Goal: Communication & Community: Answer question/provide support

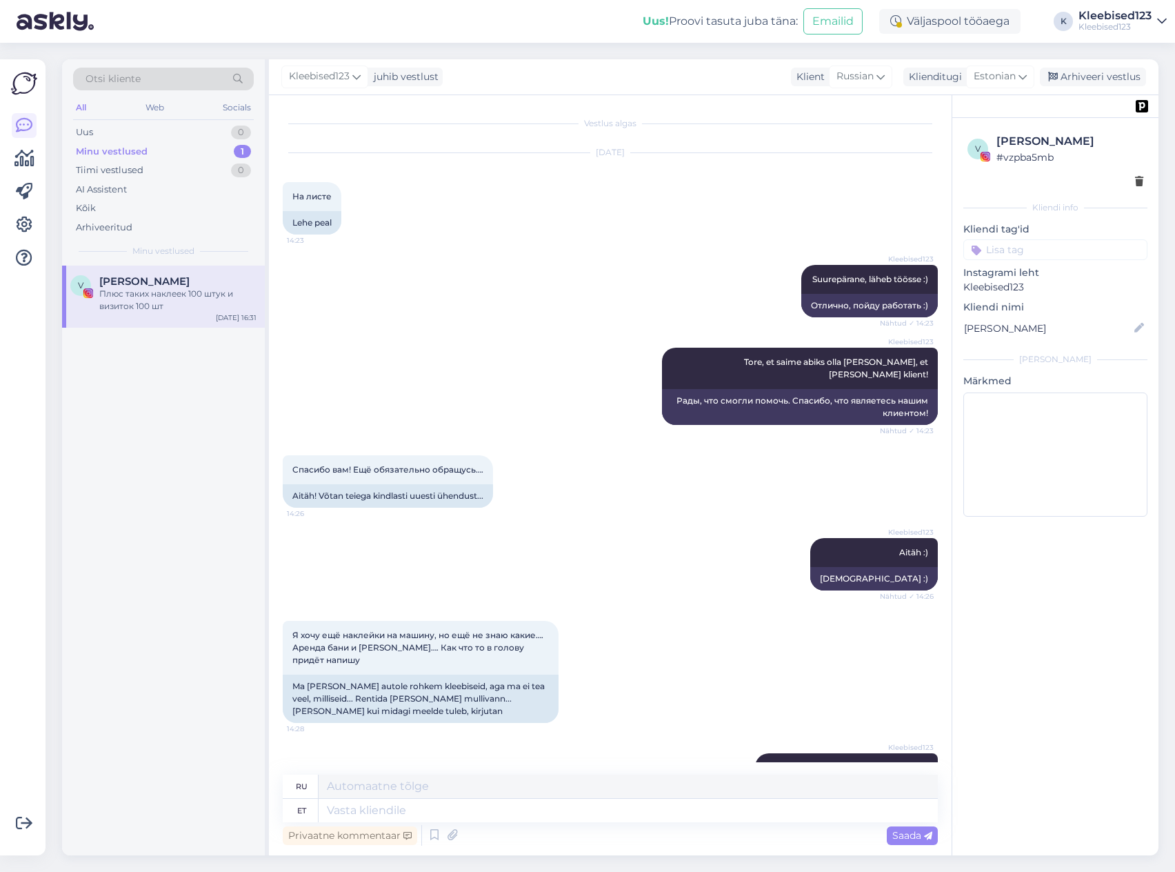
scroll to position [10492, 0]
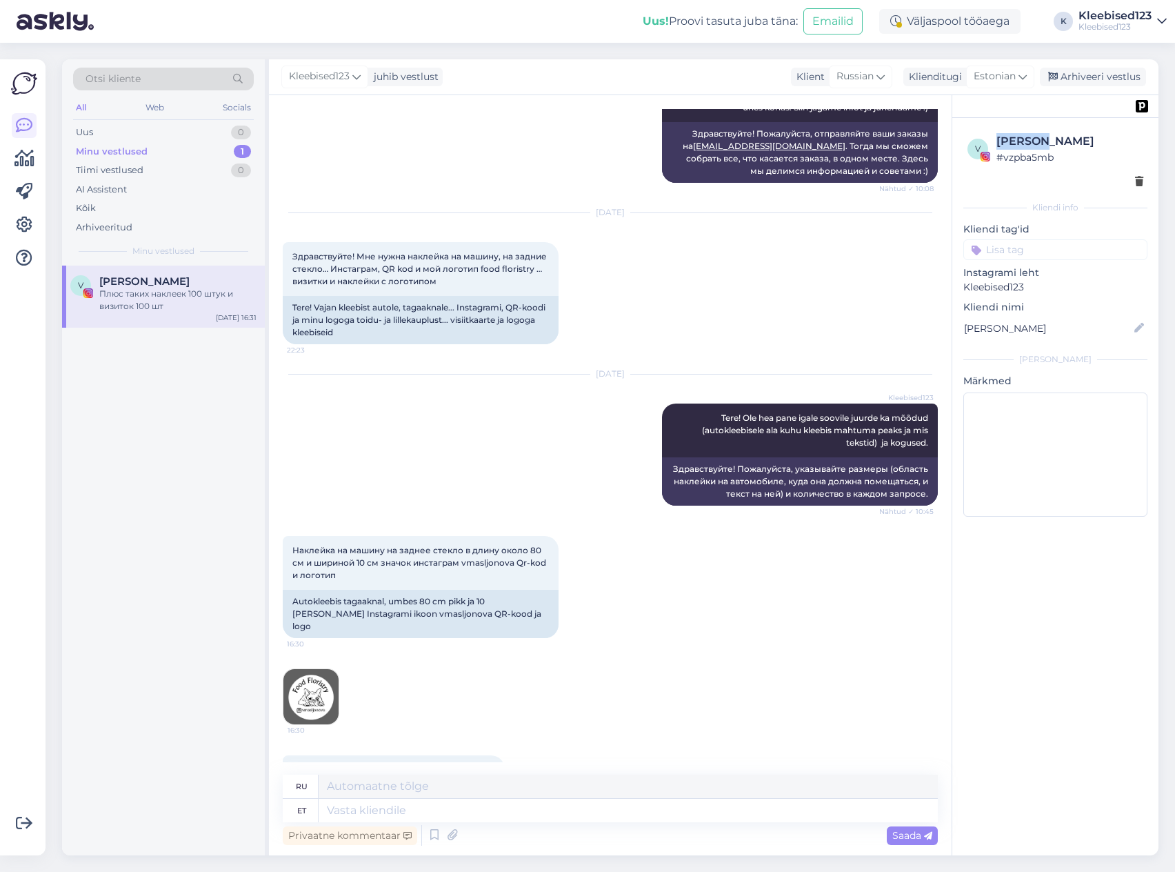
drag, startPoint x: 1049, startPoint y: 141, endPoint x: 997, endPoint y: 141, distance: 51.7
click at [997, 141] on div "[PERSON_NAME]" at bounding box center [1069, 141] width 147 height 17
copy div "[PERSON_NAME]"
click at [552, 814] on textarea at bounding box center [628, 810] width 619 height 23
click at [448, 834] on icon at bounding box center [452, 835] width 19 height 21
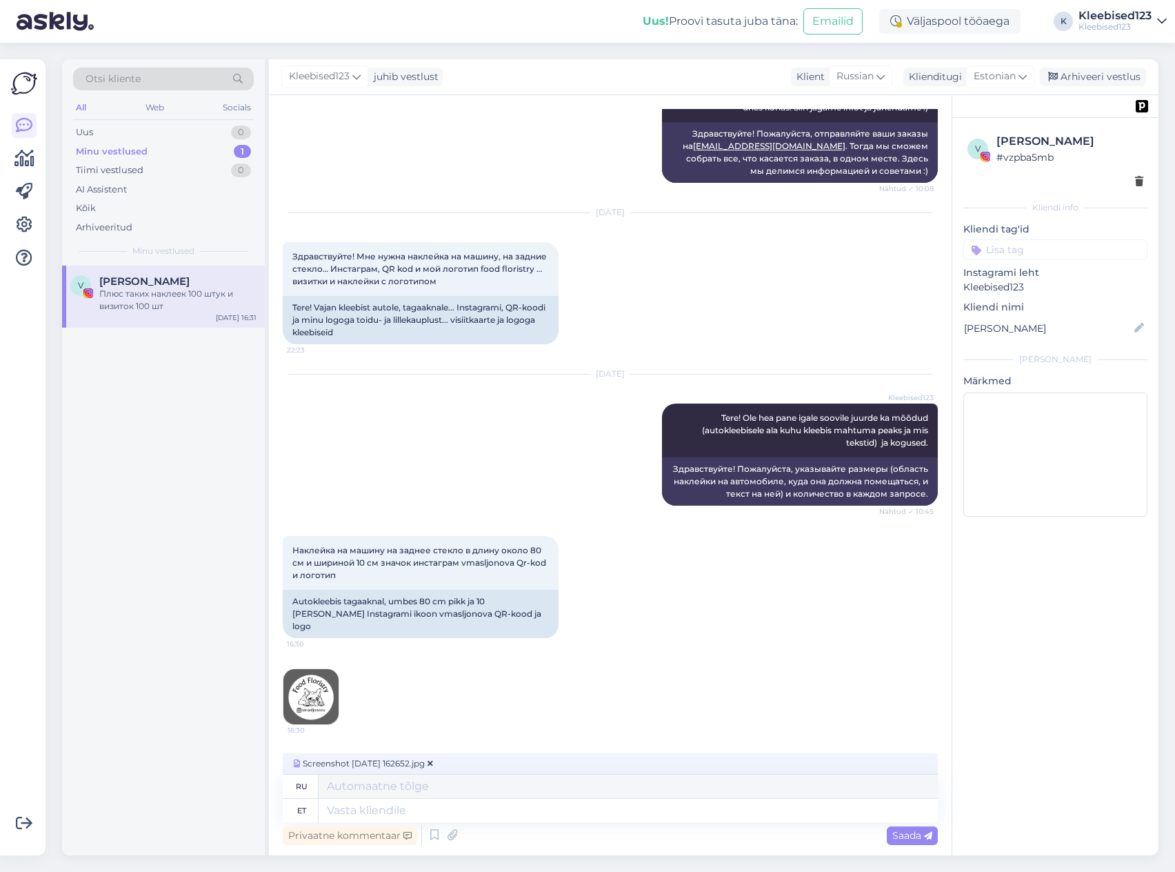
click at [907, 836] on span "Saada" at bounding box center [912, 835] width 40 height 12
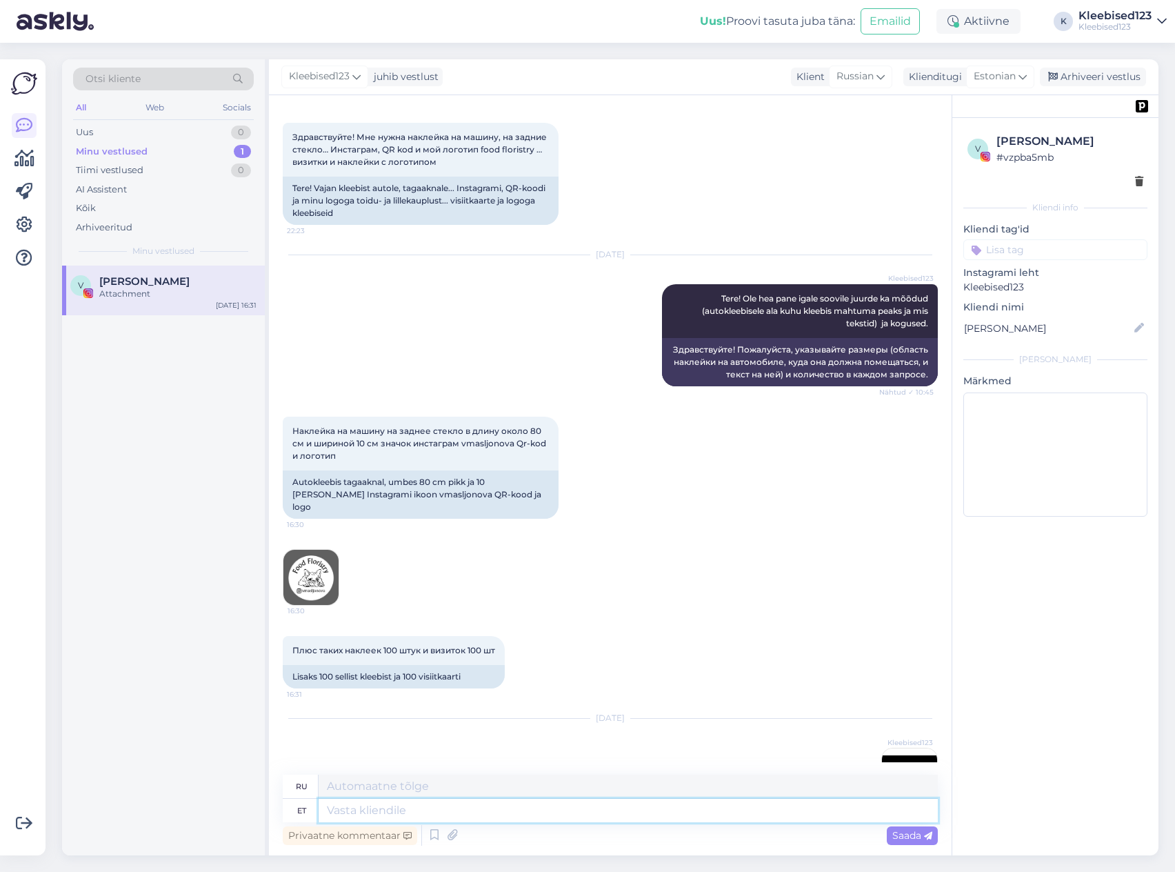
click at [559, 814] on textarea at bounding box center [628, 810] width 619 height 23
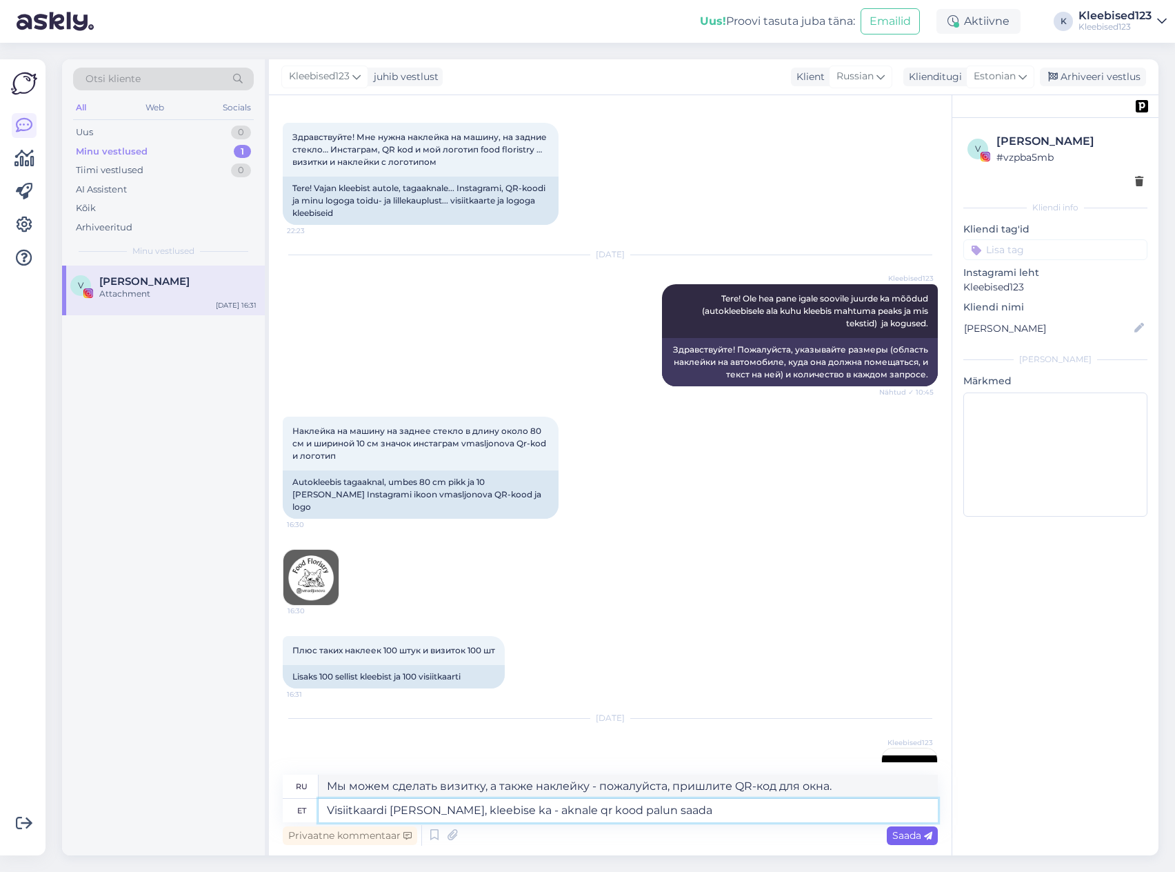
type textarea "Visiitkaardi [PERSON_NAME], kleebise ka - aknale qr kood palun saada"
click at [910, 834] on span "Saada" at bounding box center [912, 835] width 40 height 12
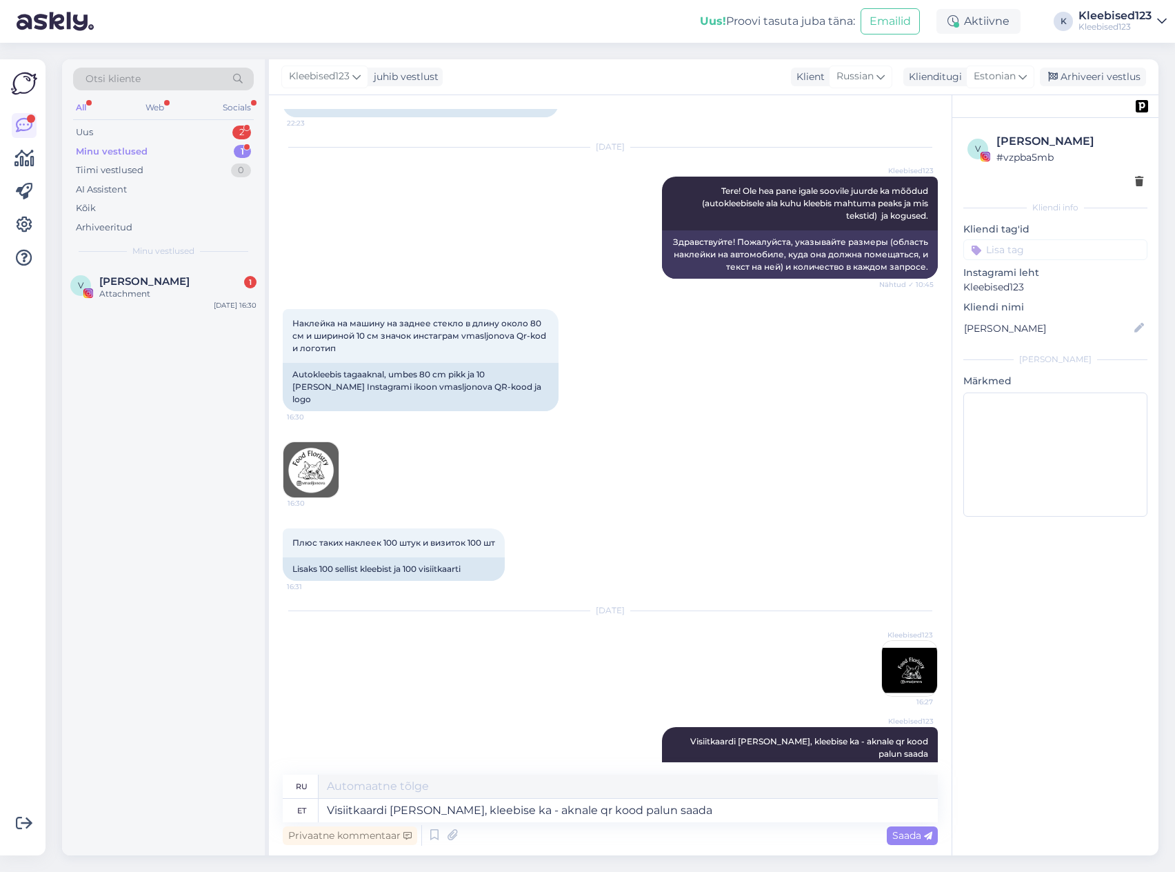
scroll to position [10805, 0]
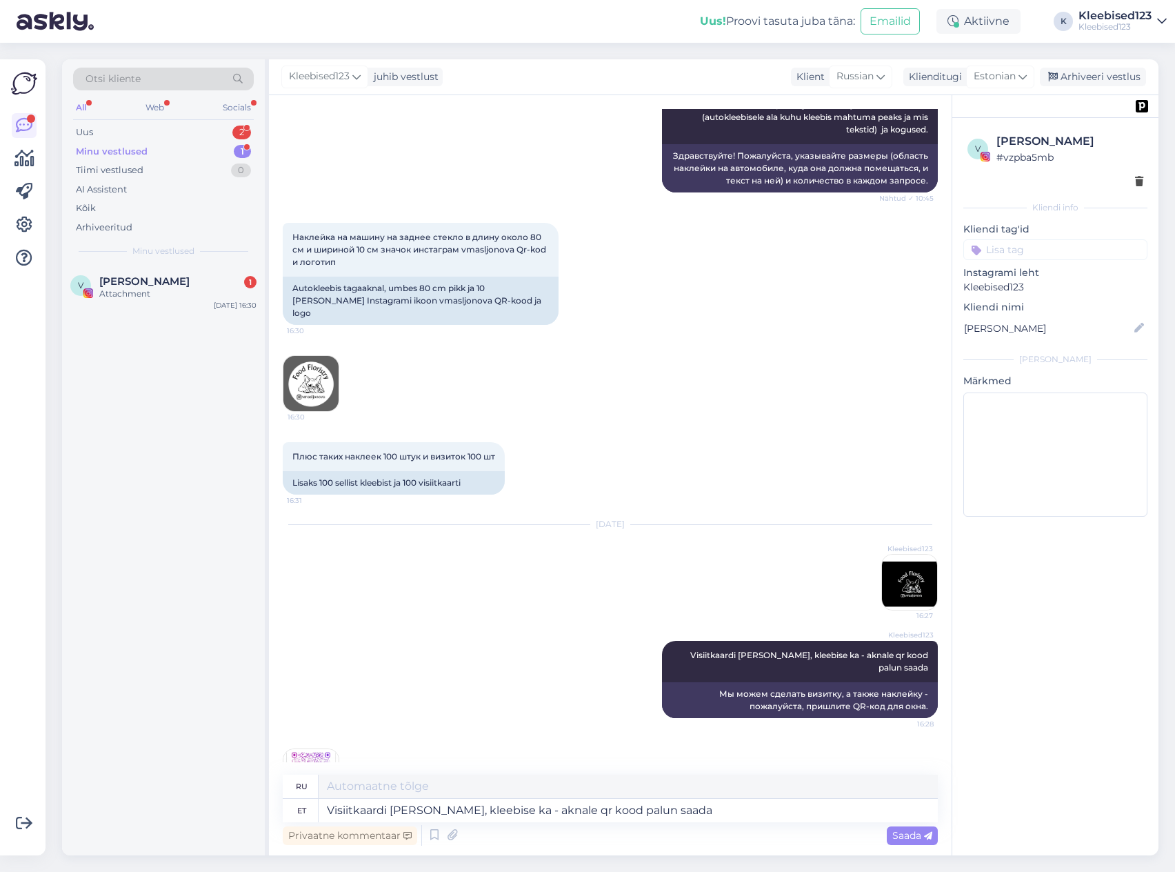
click at [309, 749] on img at bounding box center [310, 776] width 55 height 55
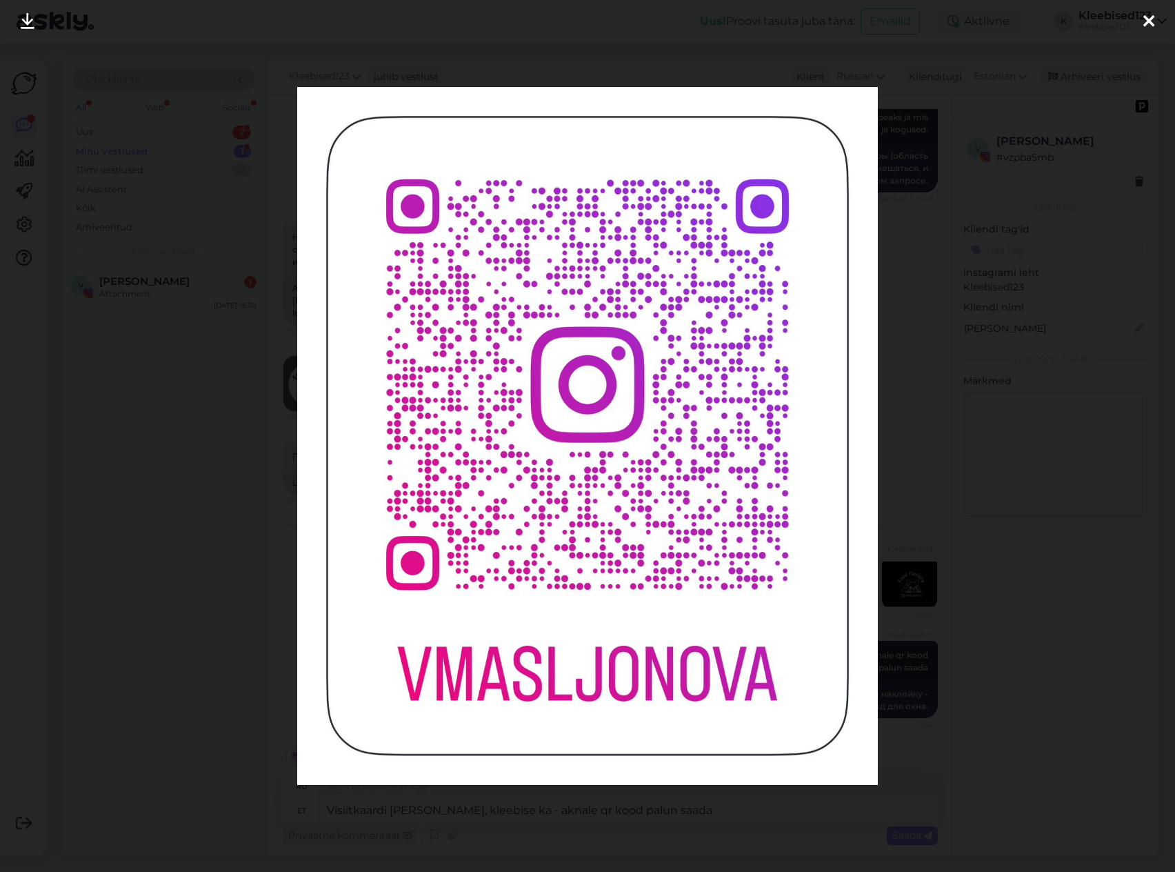
click at [26, 19] on icon at bounding box center [28, 22] width 14 height 18
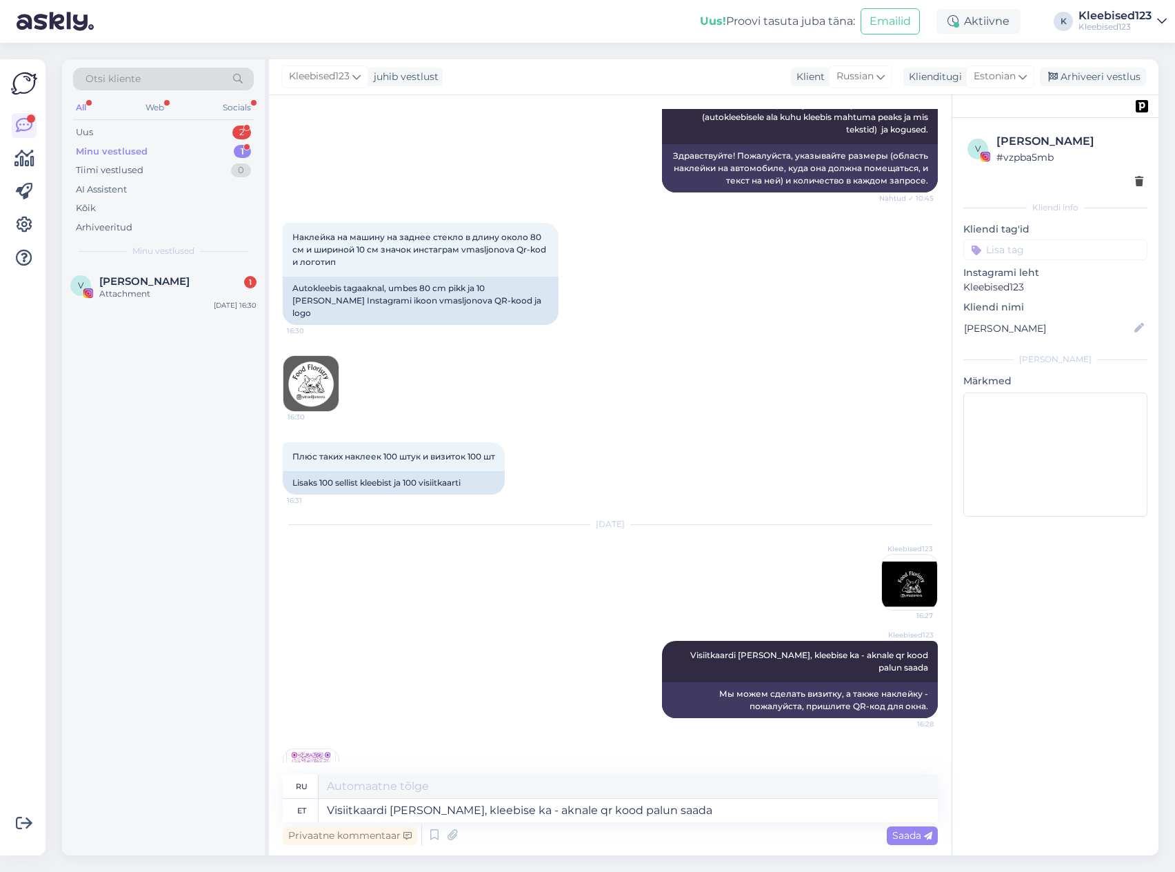
click at [304, 749] on img at bounding box center [310, 776] width 55 height 55
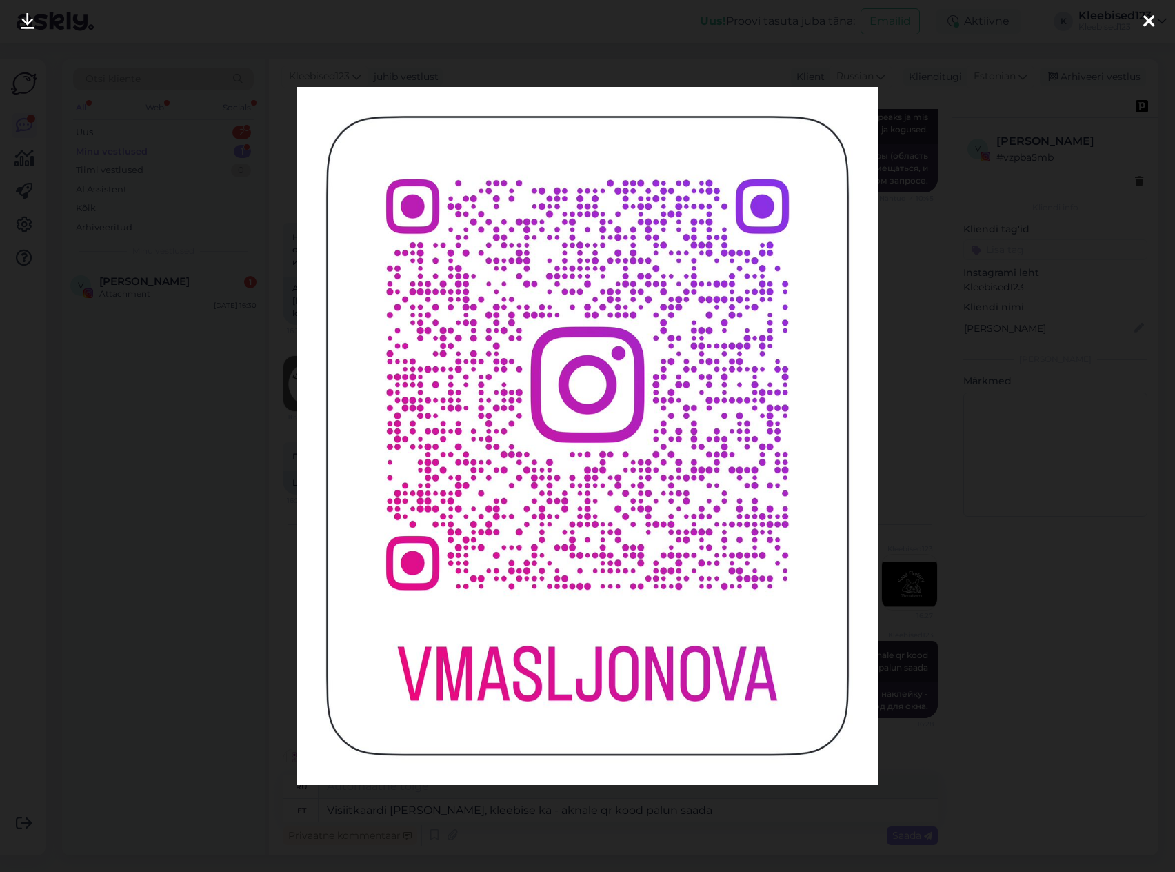
click at [1150, 14] on icon at bounding box center [1148, 22] width 11 height 18
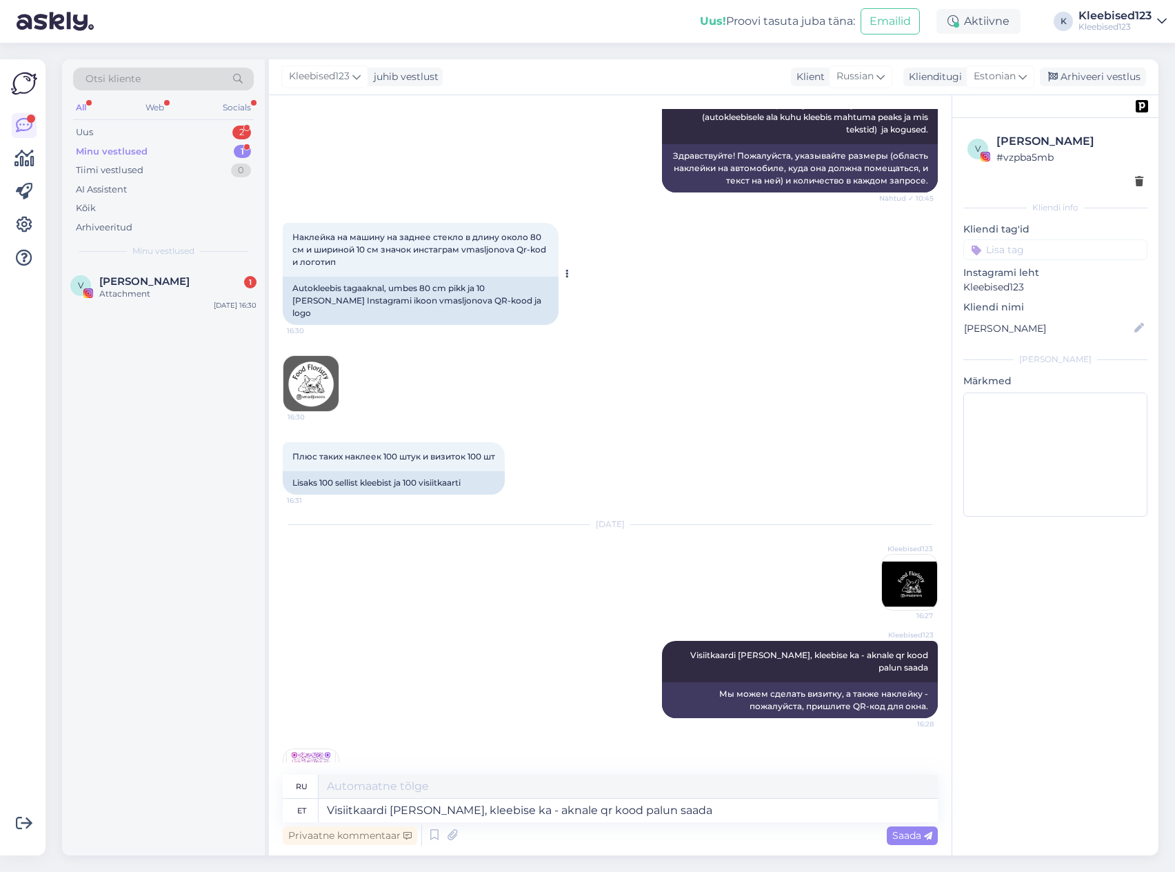
click at [365, 277] on div "Autokleebis tagaaknal, umbes 80 cm pikk ja 10 [PERSON_NAME] Instagrami ikoon vm…" at bounding box center [421, 301] width 276 height 48
drag, startPoint x: 291, startPoint y: 254, endPoint x: 490, endPoint y: 254, distance: 198.6
click at [490, 277] on div "Autokleebis tagaaknal, umbes 80 cm pikk ja 10 [PERSON_NAME] Instagrami ikoon vm…" at bounding box center [421, 301] width 276 height 48
copy div "Instagrami ikoon vmasljonova QR-kood ja logo"
click at [301, 277] on div "Autokleebis tagaaknal, umbes 80 cm pikk ja 10 [PERSON_NAME] Instagrami ikoon vm…" at bounding box center [421, 301] width 276 height 48
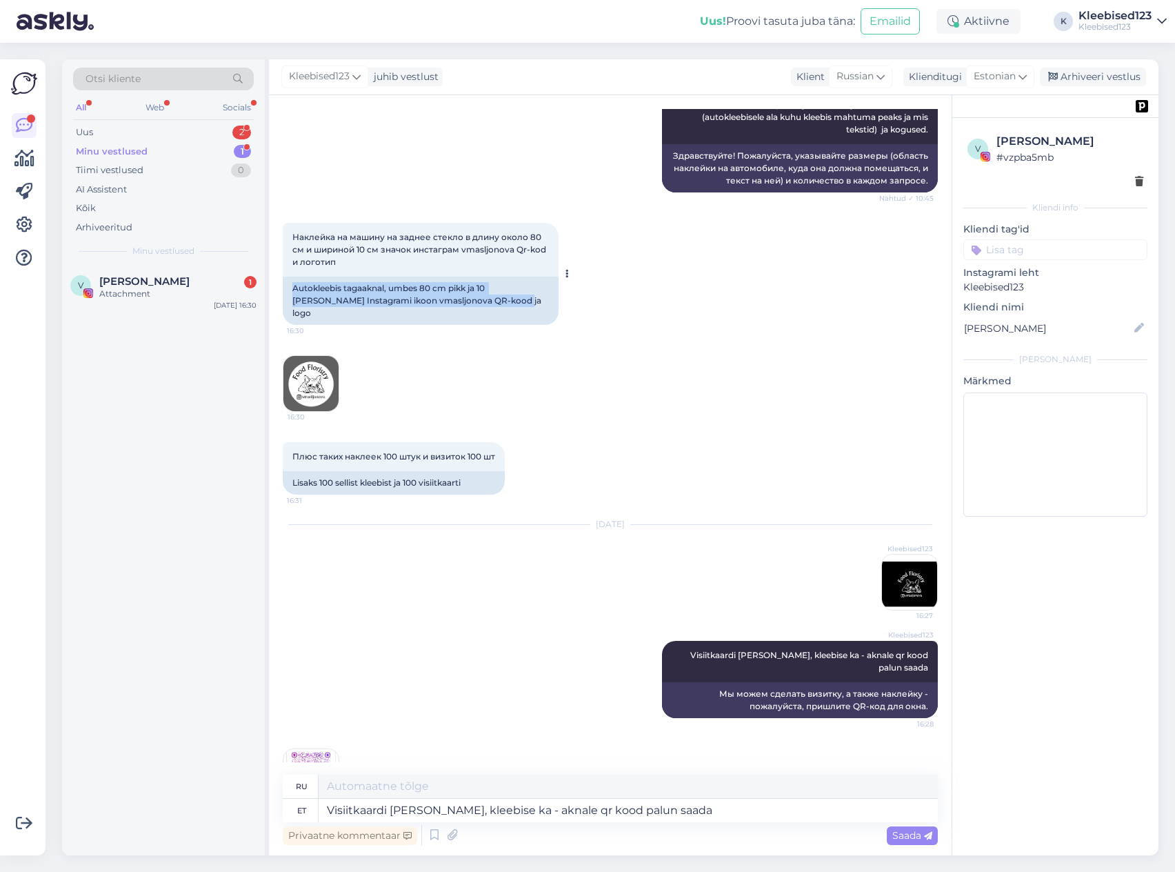
drag, startPoint x: 292, startPoint y: 243, endPoint x: 490, endPoint y: 258, distance: 198.4
click at [490, 277] on div "Autokleebis tagaaknal, umbes 80 cm pikk ja 10 [PERSON_NAME] Instagrami ikoon vm…" at bounding box center [421, 301] width 276 height 48
copy div "Autokleebis tagaaknal, umbes 80 cm pikk ja 10 [PERSON_NAME] Instagrami ikoon vm…"
click at [454, 835] on icon at bounding box center [452, 835] width 19 height 21
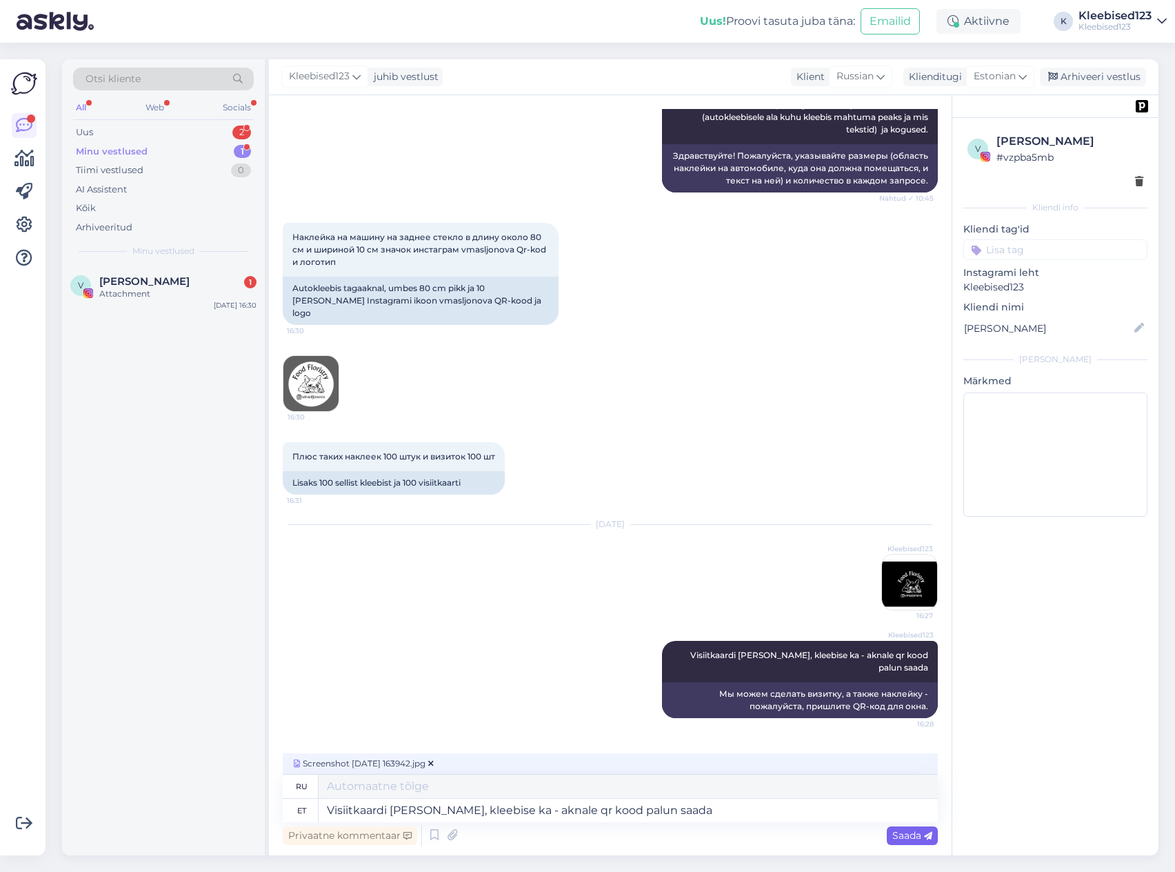
click at [906, 834] on span "Saada" at bounding box center [912, 835] width 40 height 12
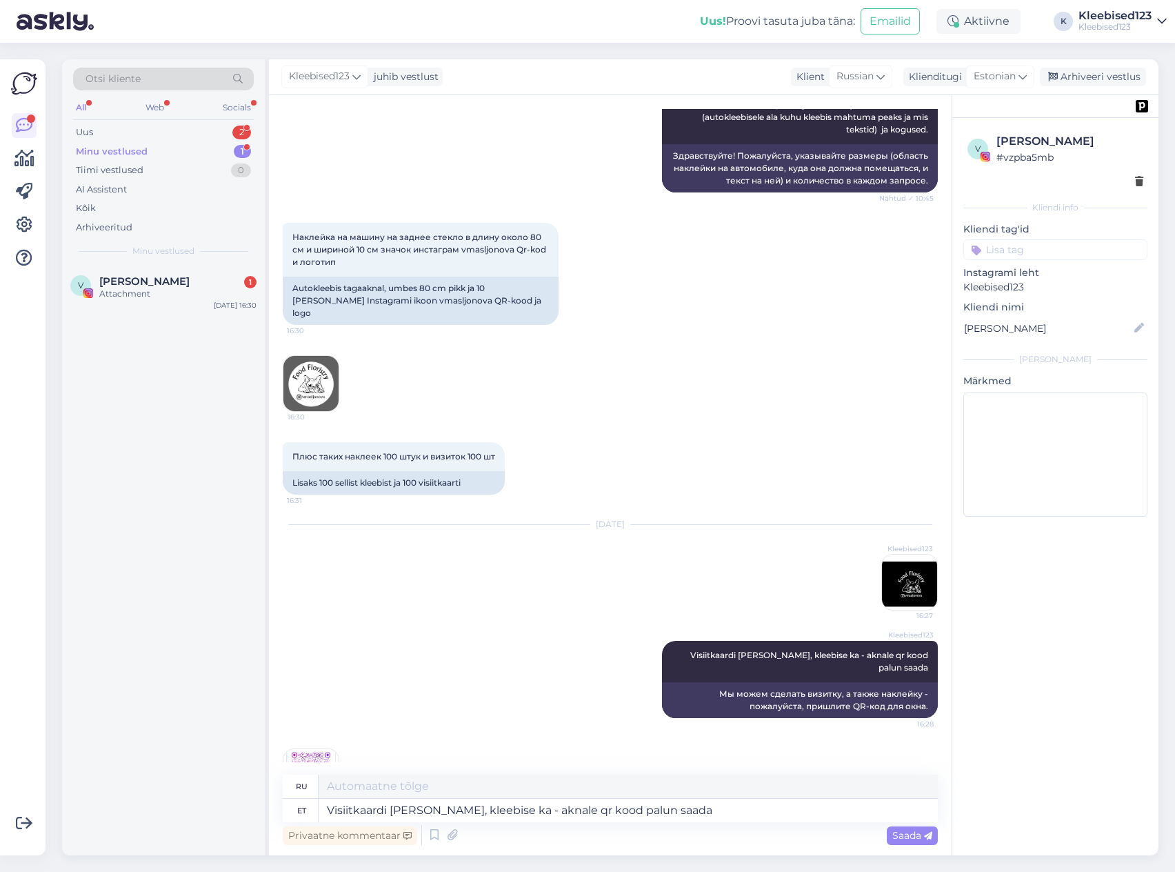
scroll to position [10891, 0]
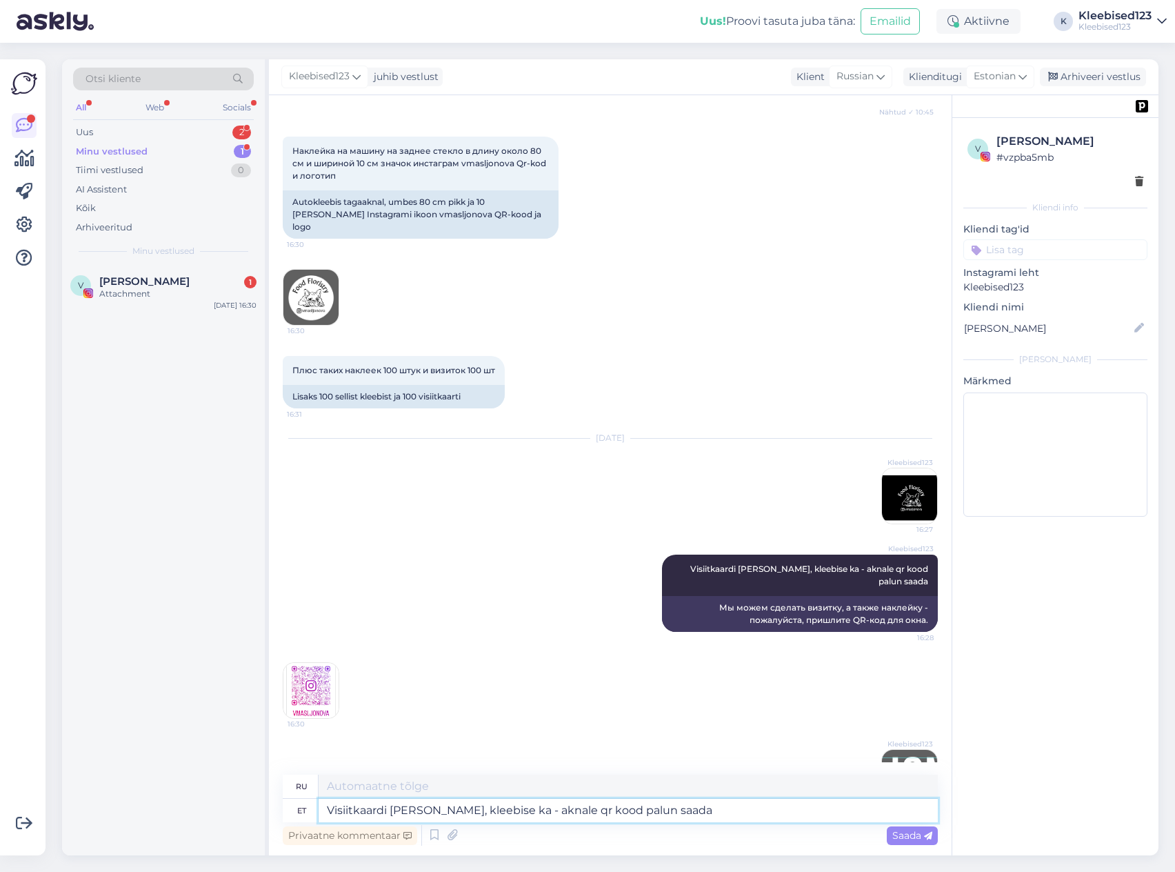
click at [483, 812] on textarea "Visiitkaardi [PERSON_NAME], kleebise ka - aknale qr kood palun saada" at bounding box center [628, 810] width 619 height 23
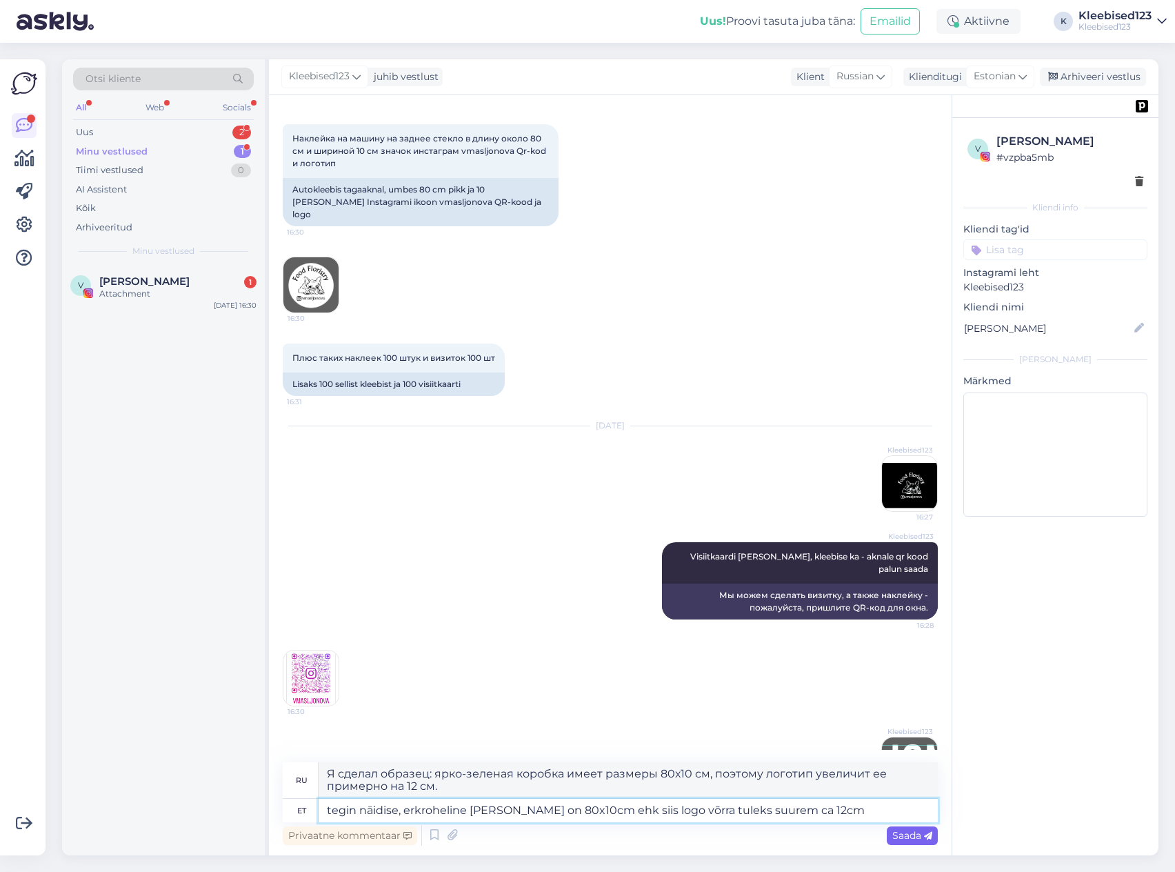
type textarea "tegin näidise, erkroheline [PERSON_NAME] on 80x10cm ehk siis logo võrra tuleks …"
click at [920, 838] on span "Saada" at bounding box center [912, 835] width 40 height 12
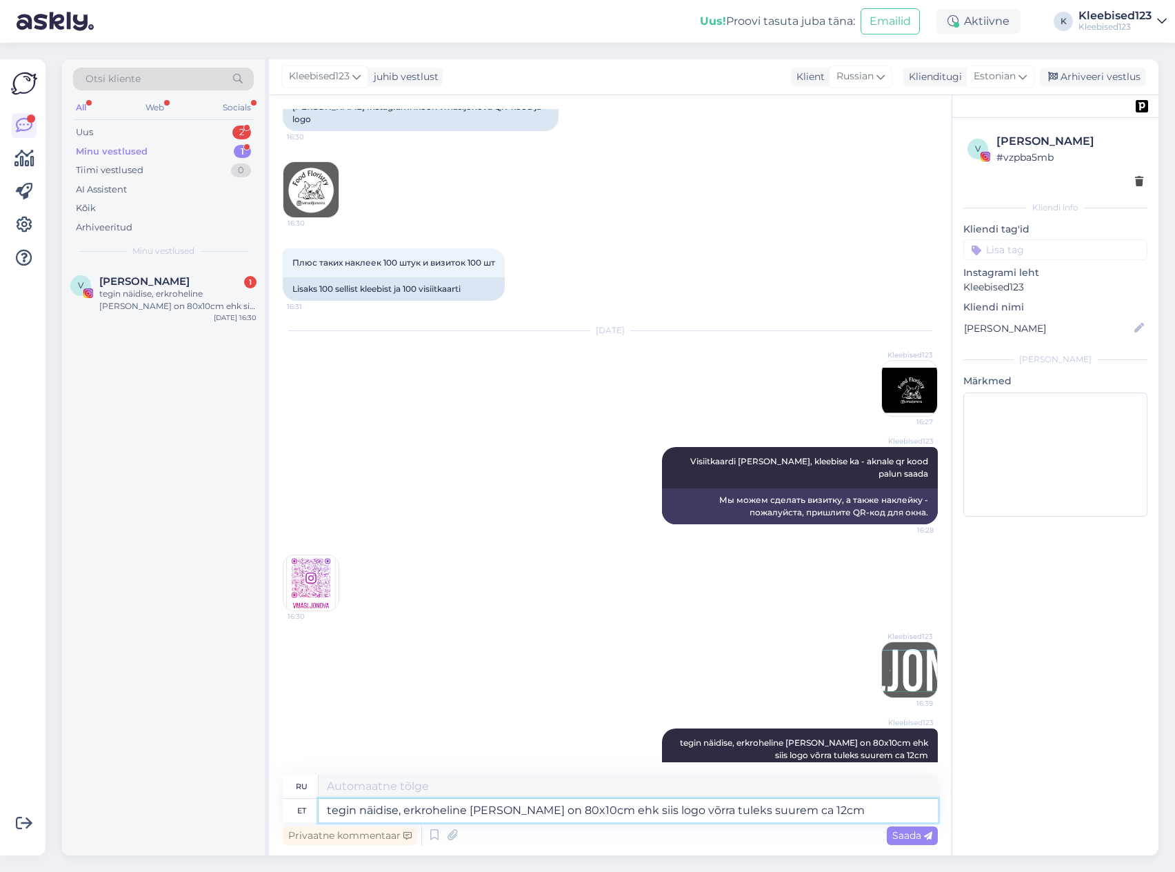
click at [473, 814] on textarea "tegin näidise, erkroheline [PERSON_NAME] on 80x10cm ehk siis logo võrra tuleks …" at bounding box center [628, 810] width 619 height 23
type textarea "Kas nii meeldiks?"
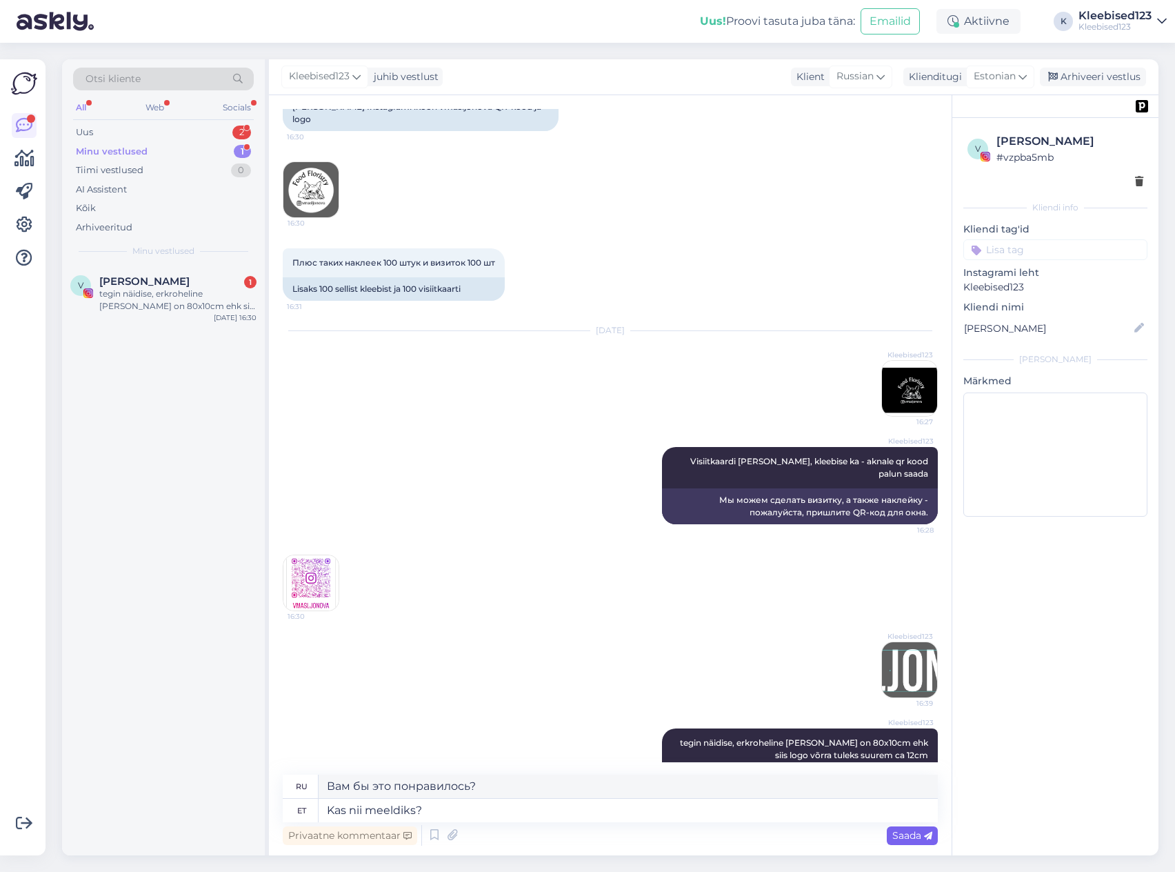
click at [901, 836] on span "Saada" at bounding box center [912, 835] width 40 height 12
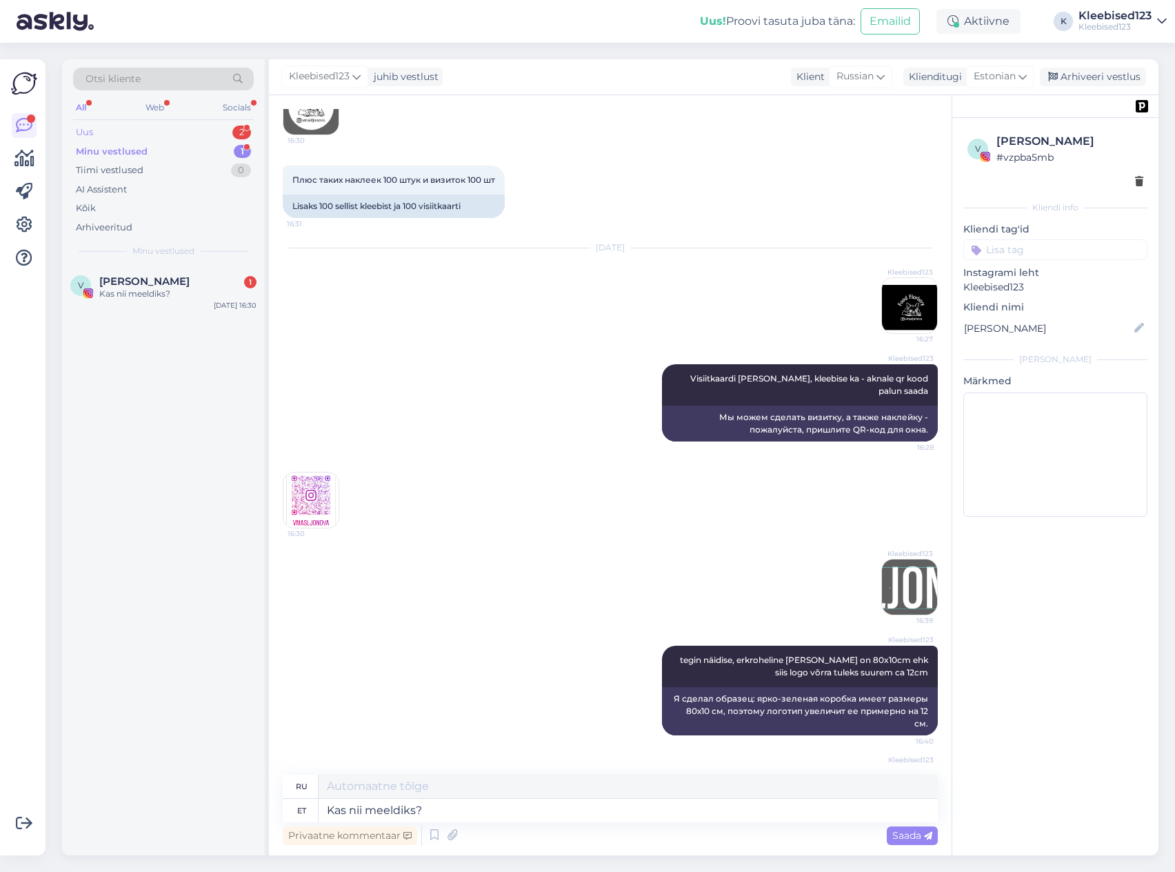
click at [157, 130] on div "Uus 2" at bounding box center [163, 132] width 181 height 19
click at [146, 284] on span "[EMAIL_ADDRESS][DOMAIN_NAME]" at bounding box center [170, 281] width 143 height 12
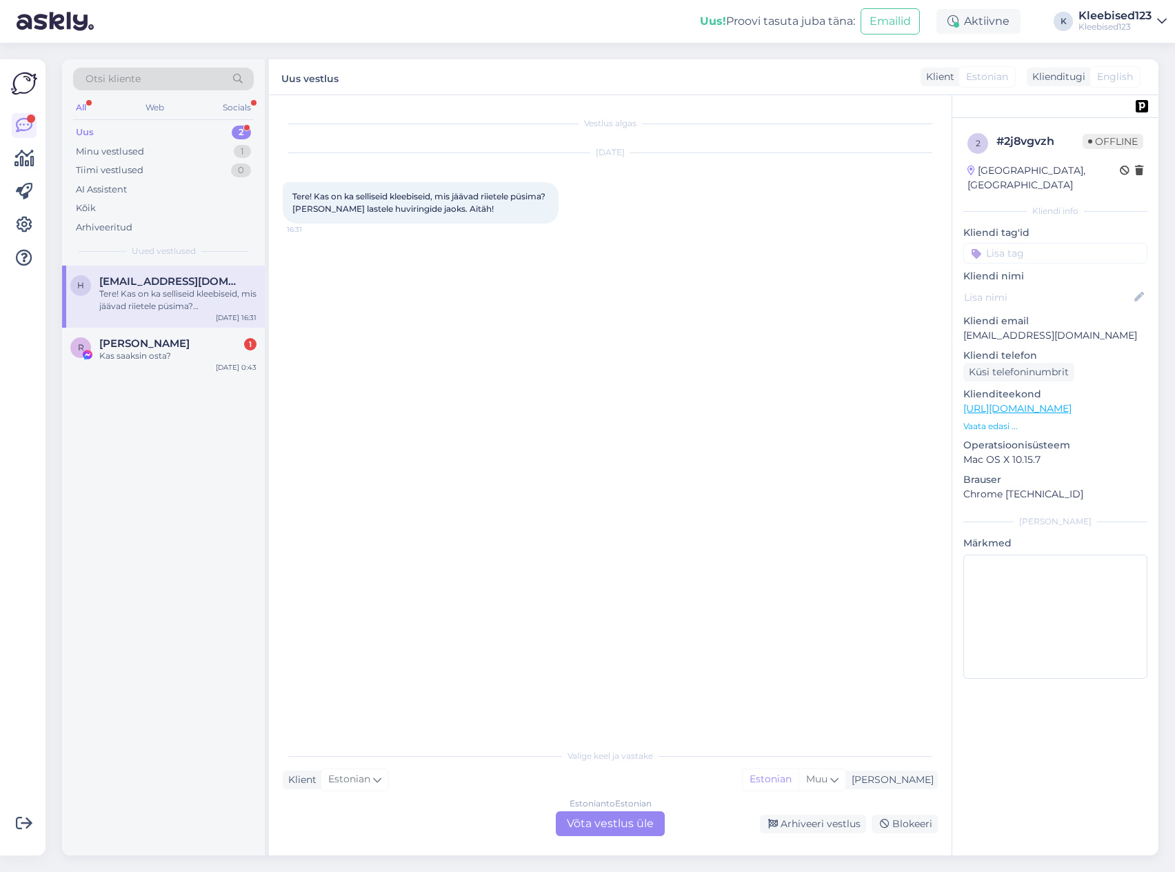
scroll to position [0, 0]
click at [603, 824] on div "Estonian to Estonian Võta vestlus üle" at bounding box center [610, 823] width 109 height 25
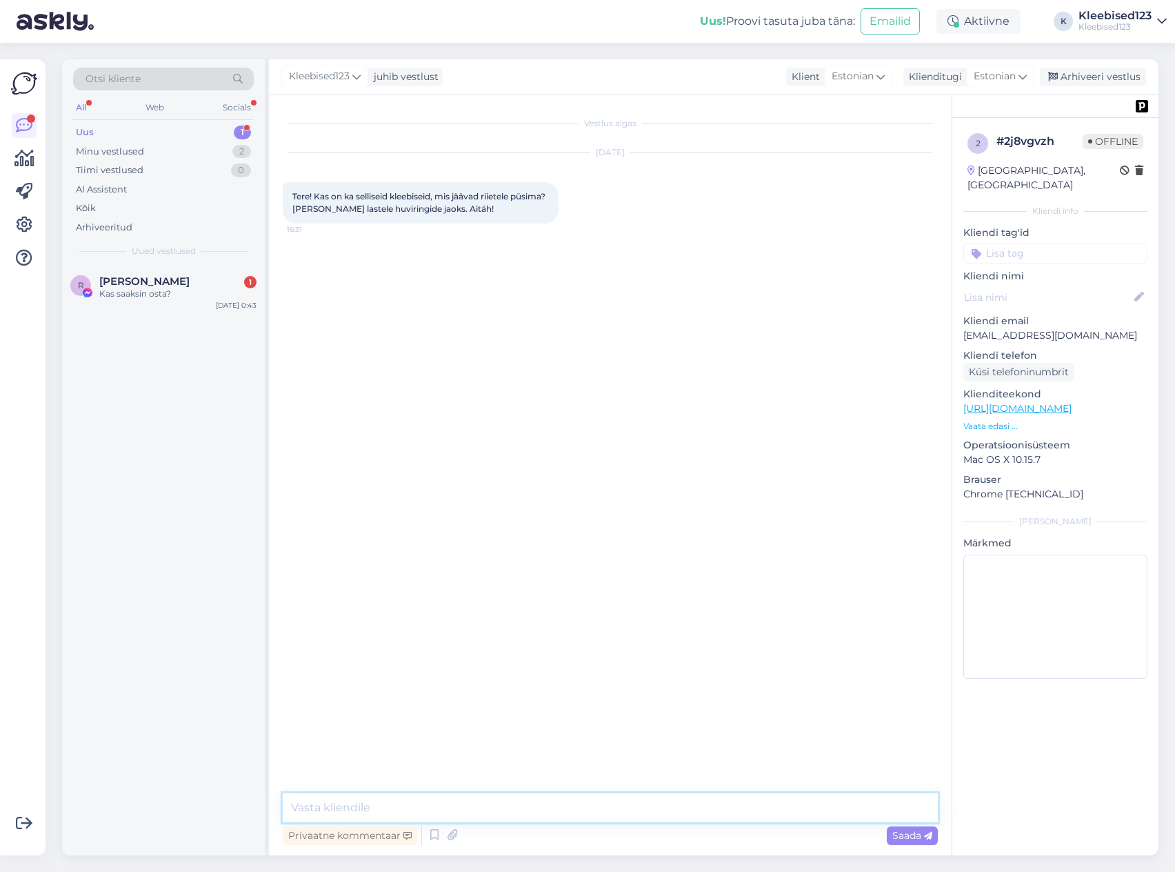
drag, startPoint x: 531, startPoint y: 809, endPoint x: 548, endPoint y: 809, distance: 16.5
click at [532, 809] on textarea at bounding box center [610, 807] width 655 height 29
type textarea "Tere!"
type textarea "Püsivalt riietele kleebiseid ei ole pakkuda. Jalatsi sisse, rattale jms pinnale…"
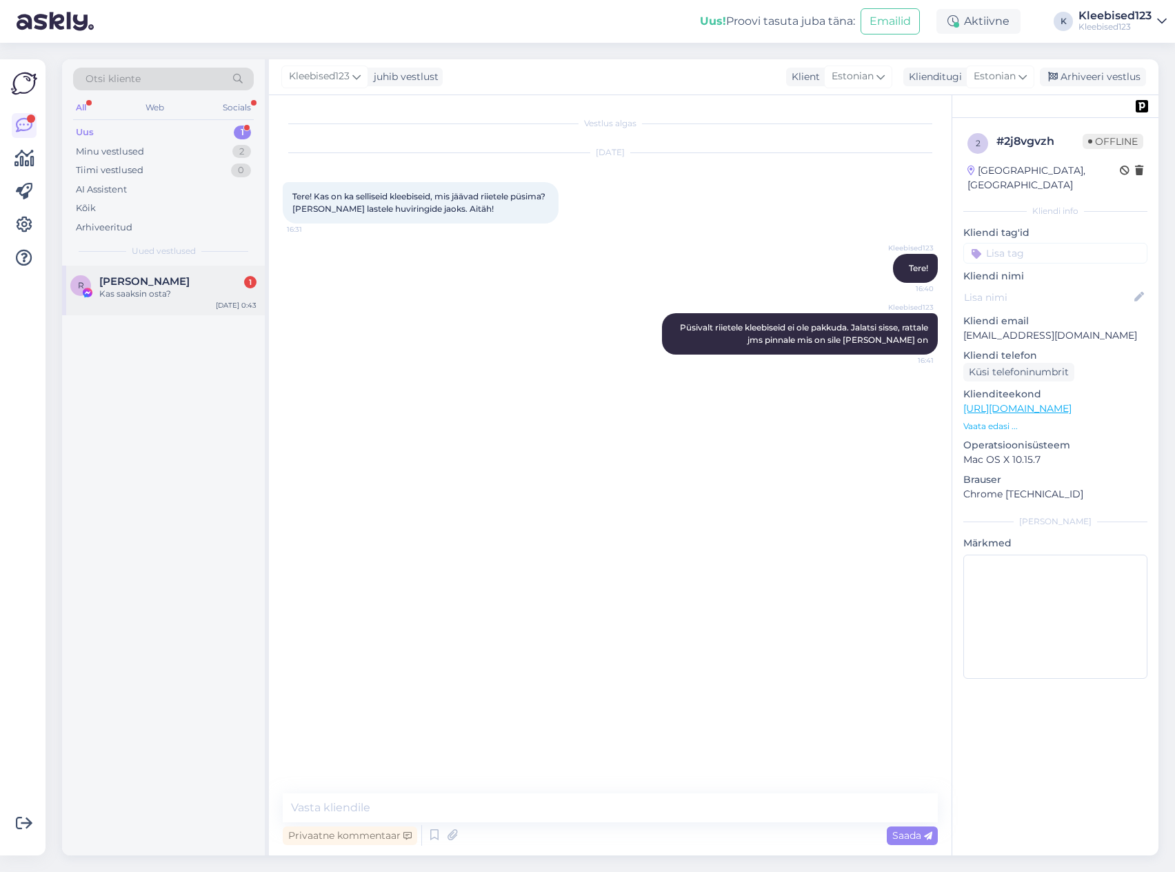
click at [152, 280] on span "[PERSON_NAME]" at bounding box center [144, 281] width 90 height 12
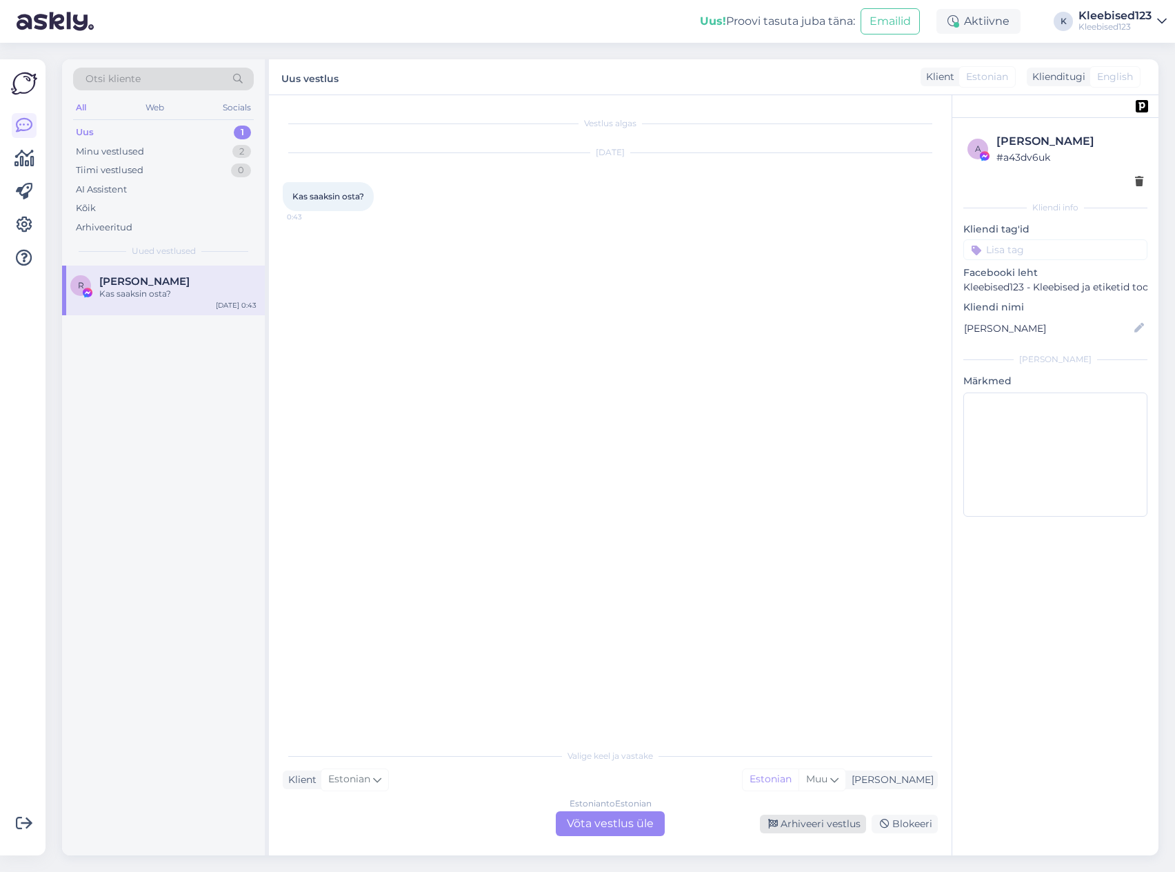
click at [850, 827] on div "Arhiveeri vestlus" at bounding box center [813, 823] width 106 height 19
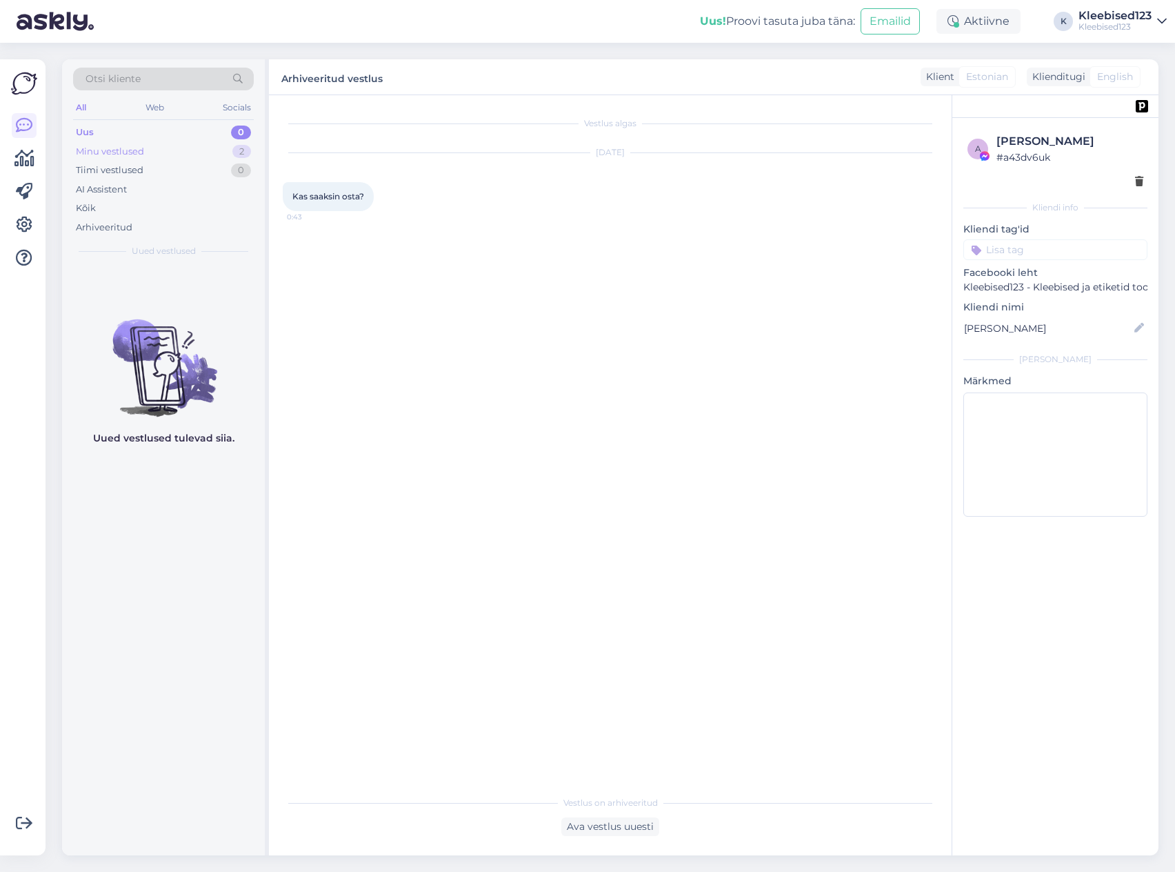
click at [130, 152] on div "Minu vestlused" at bounding box center [110, 152] width 68 height 14
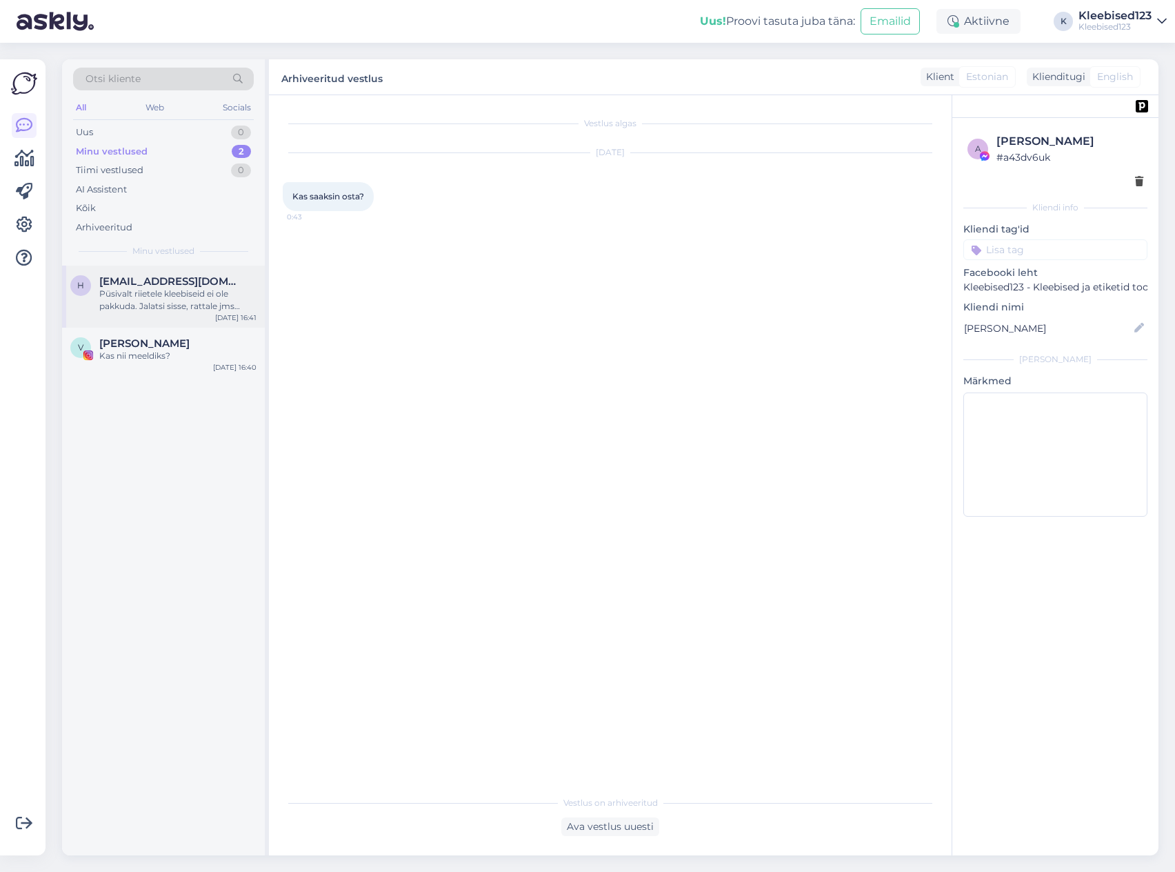
click at [159, 290] on div "Püsivalt riietele kleebiseid ei ole pakkuda. Jalatsi sisse, rattale jms pinnale…" at bounding box center [177, 300] width 157 height 25
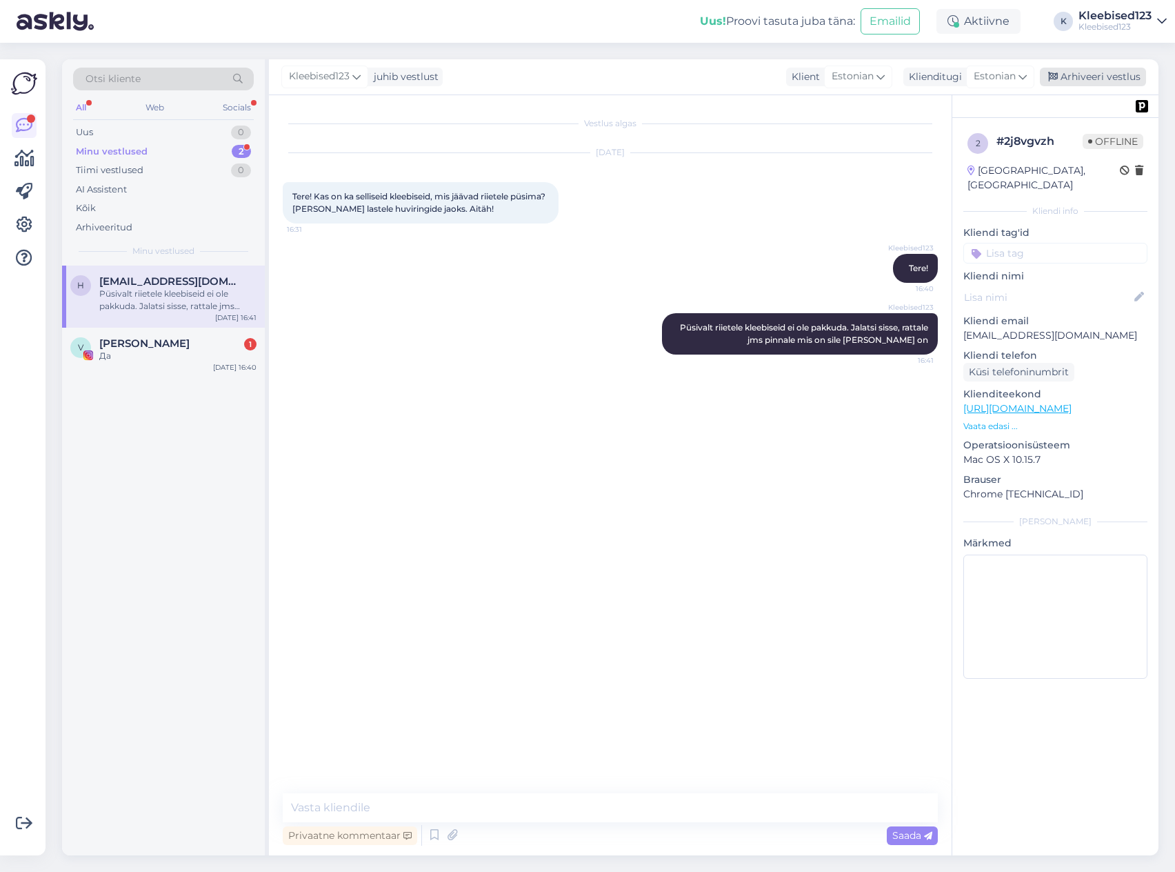
click at [1092, 78] on div "Arhiveeri vestlus" at bounding box center [1093, 77] width 106 height 19
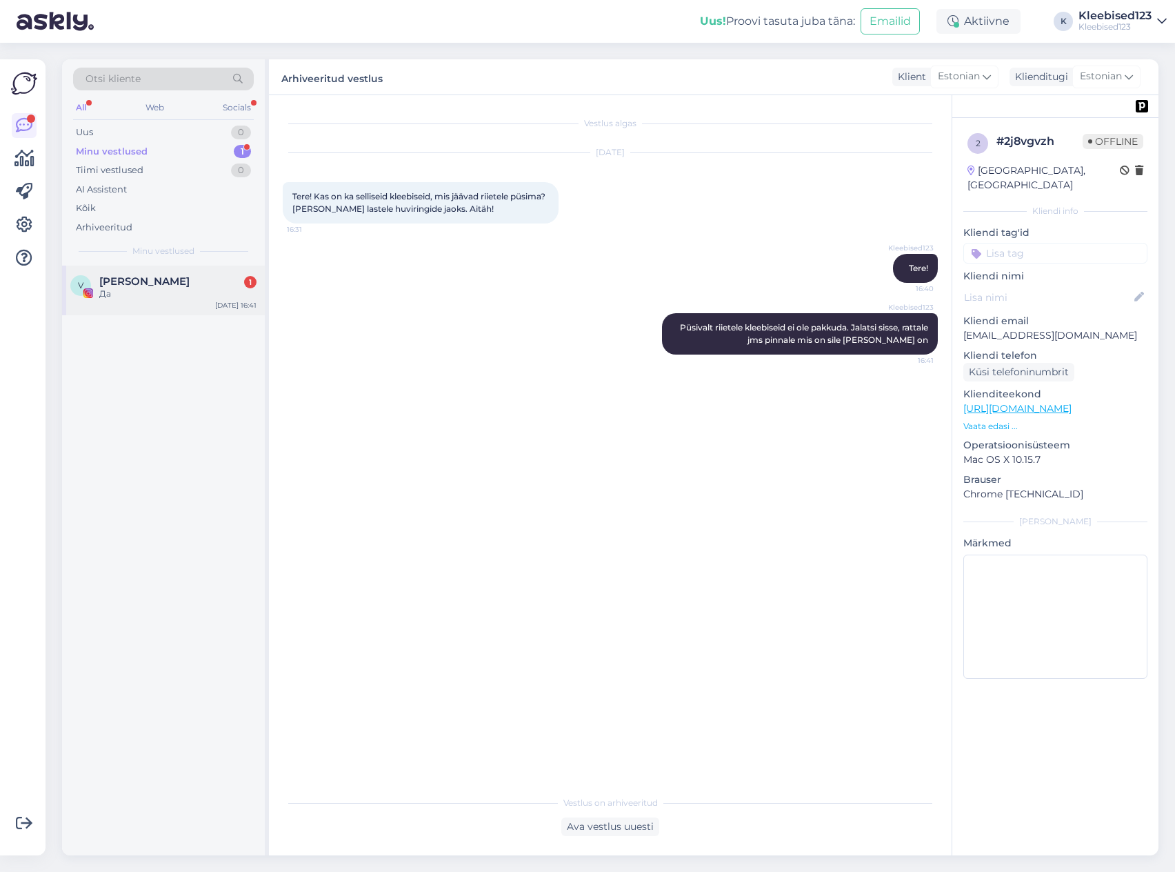
click at [181, 293] on div "Да" at bounding box center [177, 294] width 157 height 12
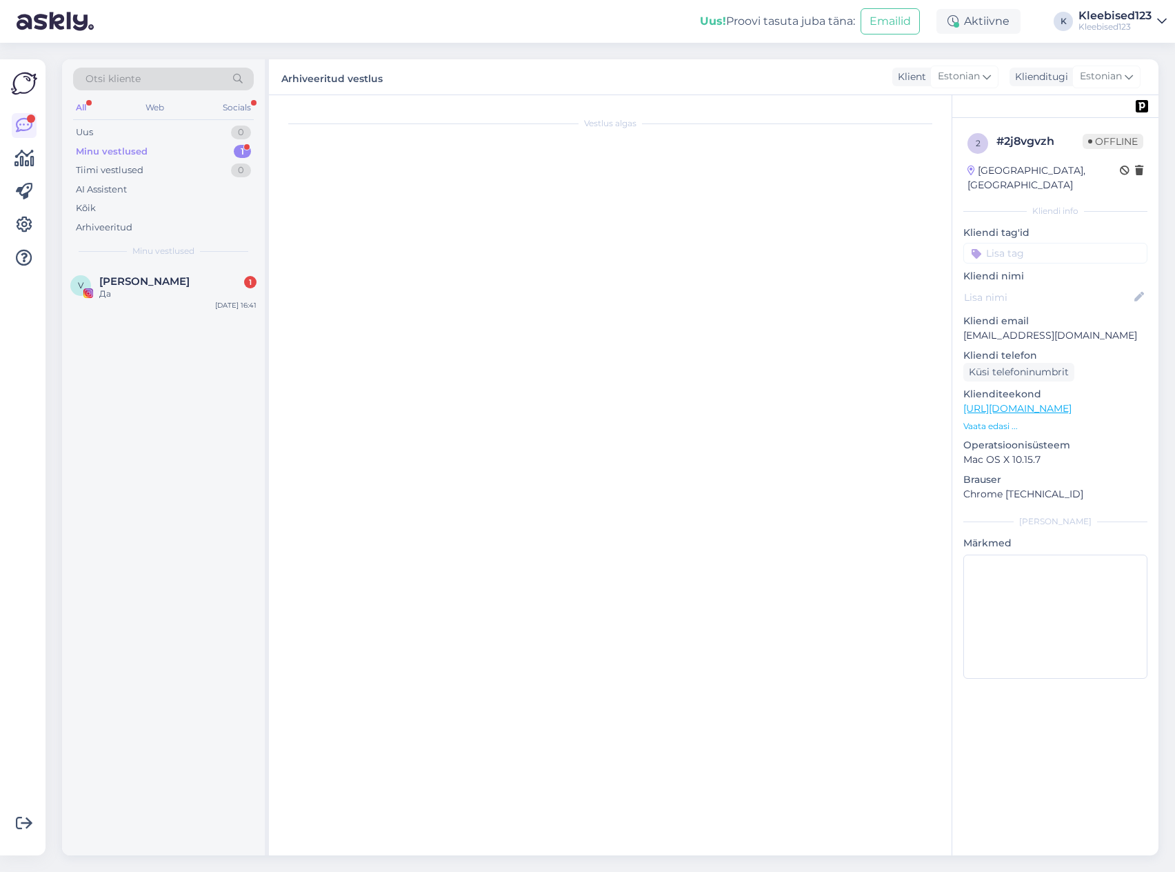
scroll to position [10494, 0]
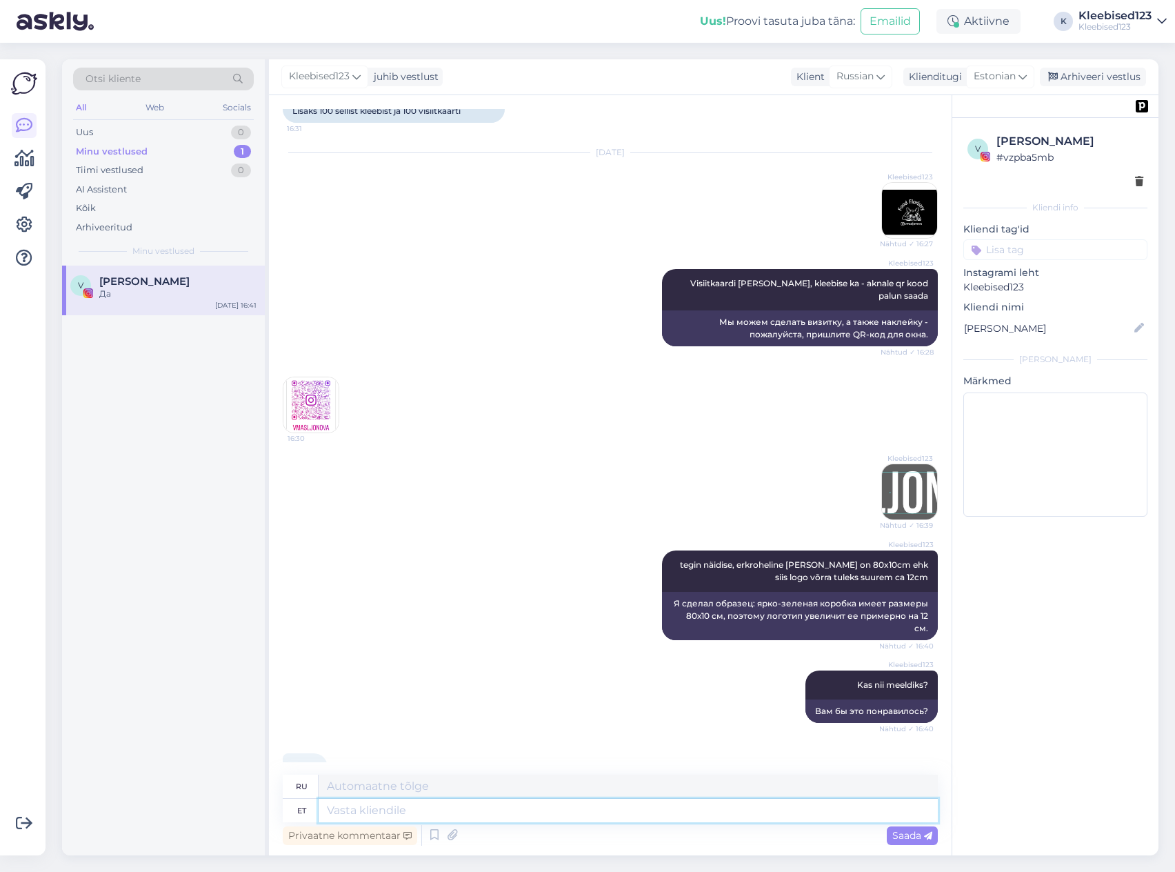
click at [419, 814] on textarea at bounding box center [628, 810] width 619 height 23
type textarea "Kokku"
type textarea "Общий"
type textarea "Kokku soovid"
type textarea "Всего пожеланий"
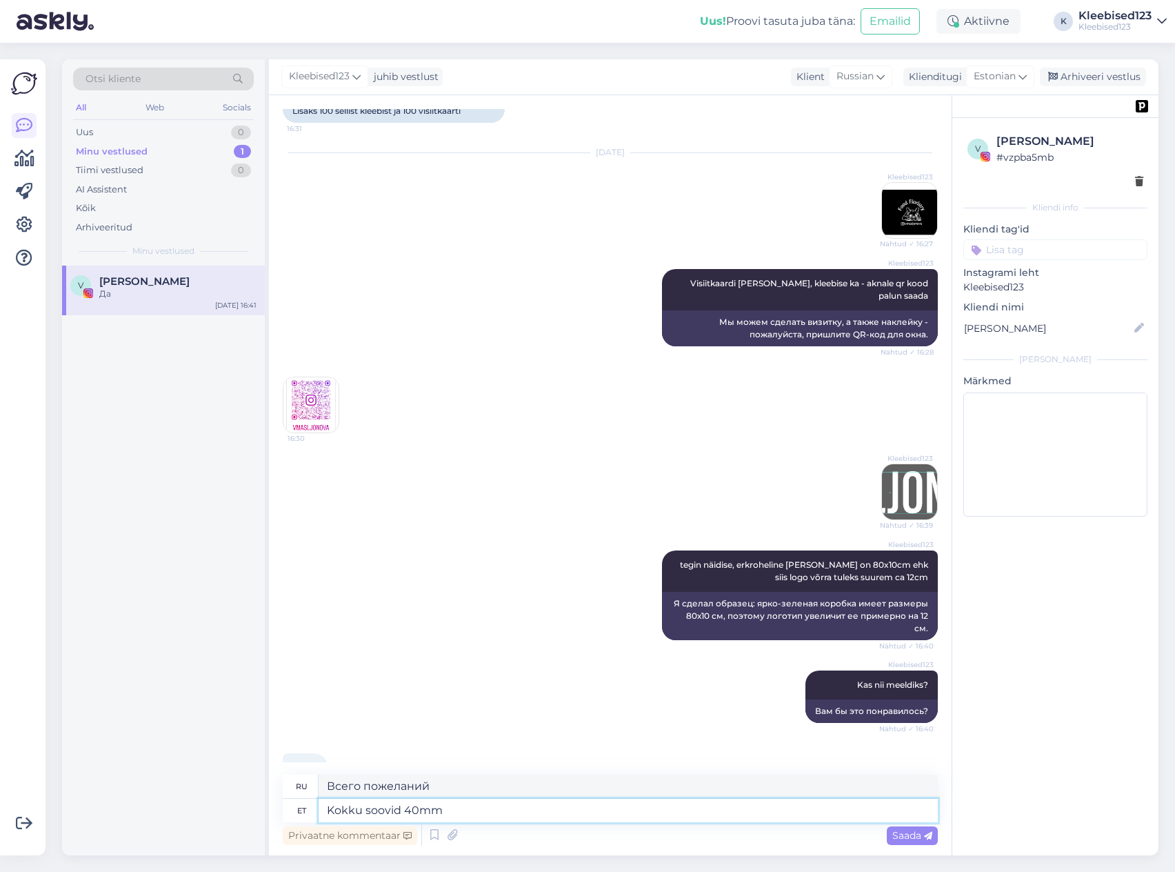
type textarea "Kokku soovid 40mm"
type textarea "Всего вам нужно 40 мм"
type textarea "Kokku soovid 40mm kleepsud"
type textarea "Вам нужны наклейки общей длиной 40 мм."
type textarea "Kokku soovid 40mm kleepsud 100tk"
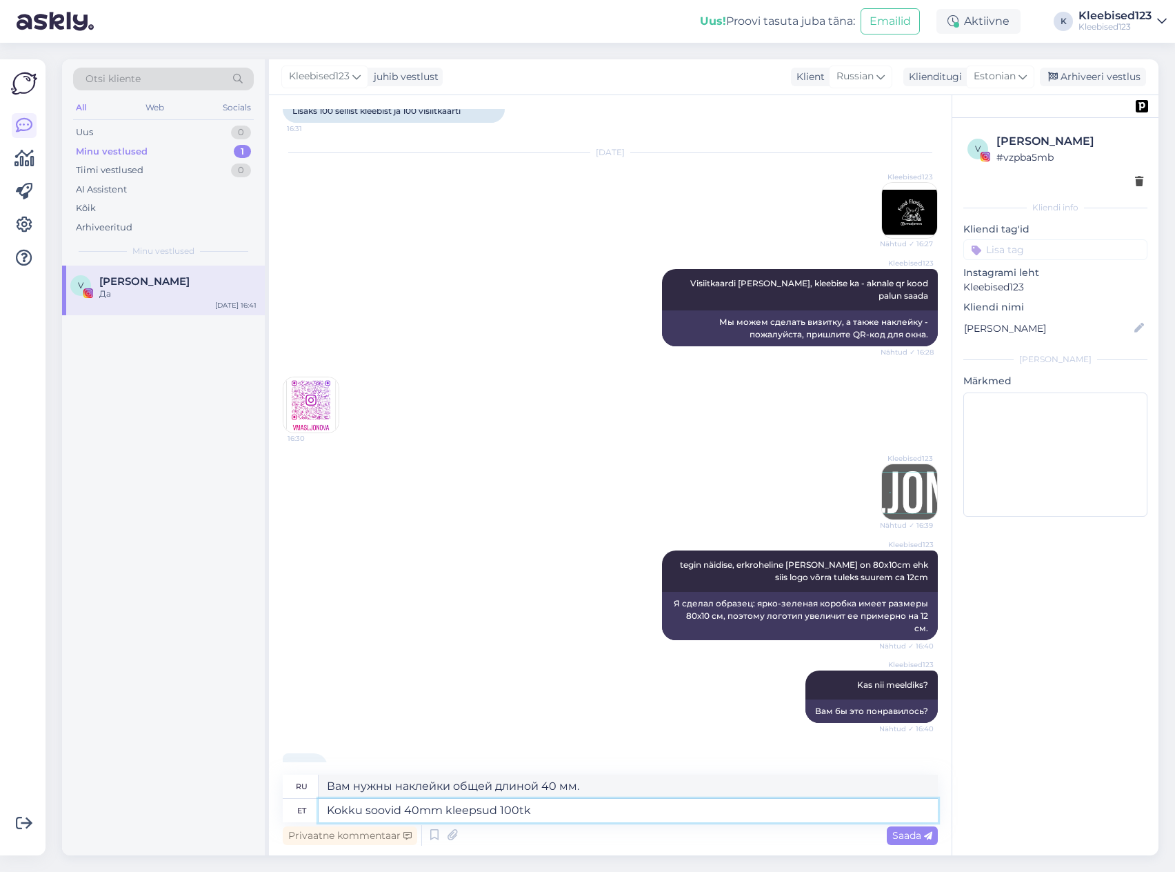
type textarea "Всего вам понадобится 100 штук 40-миллиметровых наклеек."
type textarea "Kokku soovid 40mm kleepsud 100tk visiitkaardid"
type textarea "Вам нужны наклейки 40 мм, всего 100 визиток."
type textarea "Kokku soovid 40mm kleepsud 100tk visiitkaardid 100tk"
type textarea "Всего запрошено: наклейки 40 мм 100 шт., визитки 100 шт."
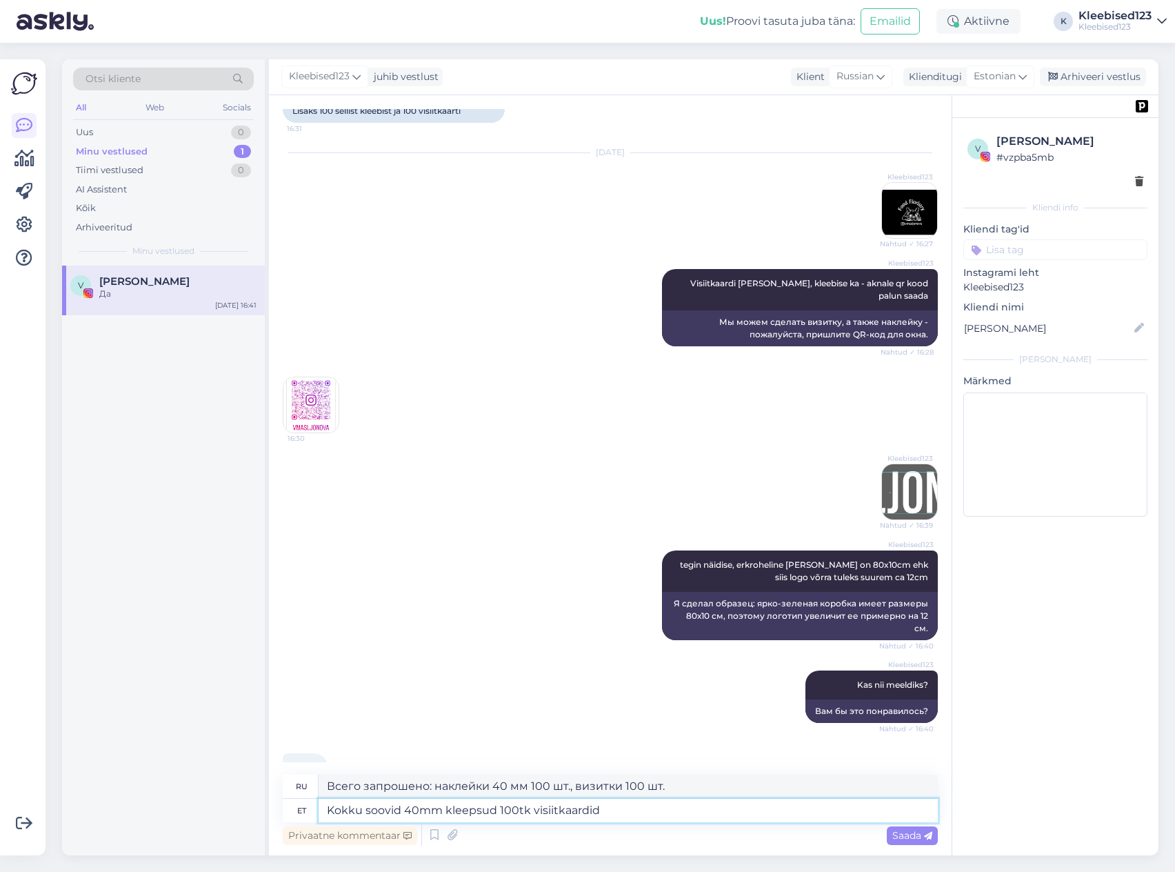
type textarea "Kokku soovid 40mm kleepsud 100tk visiitkaardid"
type textarea "Вам нужны наклейки 40 мм, всего 100 визиток."
type textarea "Kokku soovid 40mm kleepsud 100tk visiitkaardid ühepoolsed 1"
type textarea "Вам нужны наклейки 40 мм, 100 шт. визиток, односторонние"
type textarea "Kokku soovid 40mm kleepsud 100tk visiitkaardid ühepoolsed 100tk ja"
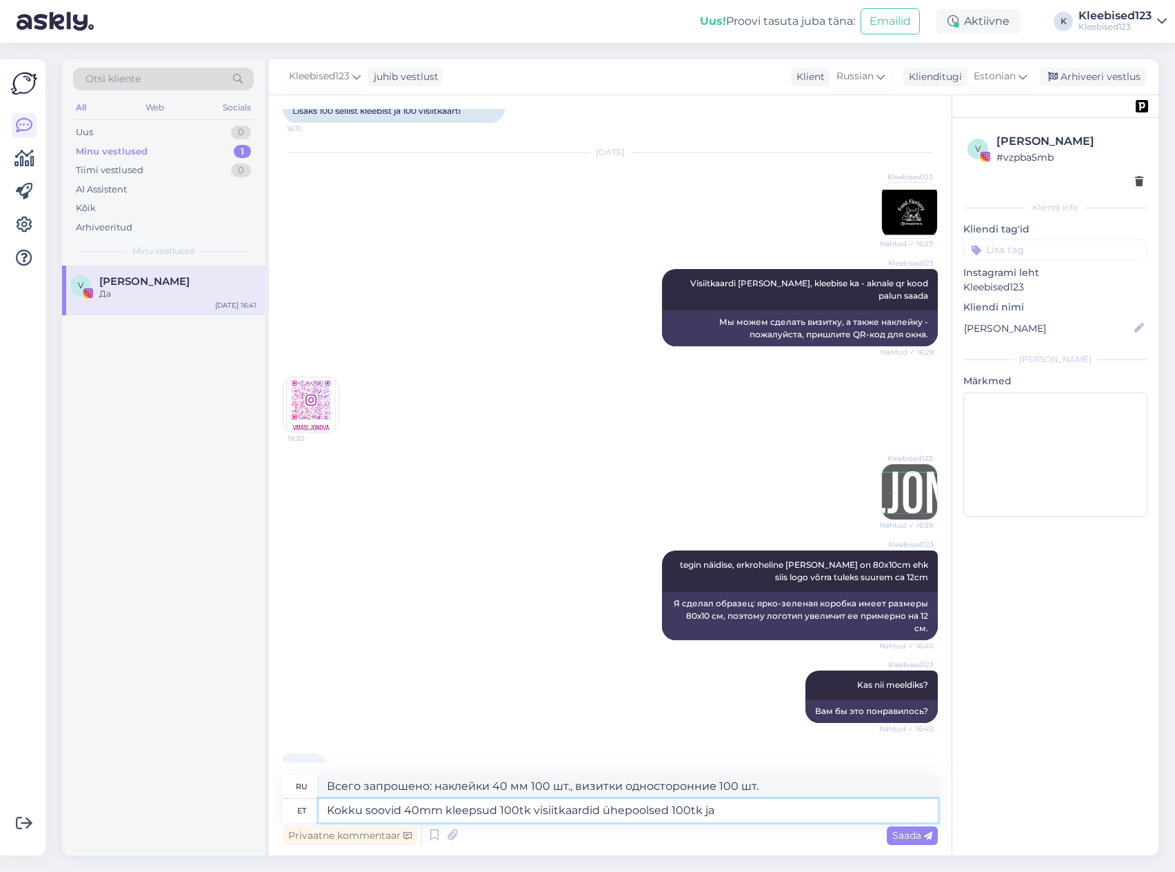
type textarea "Всего вам нужно 40 мм наклейки 100 шт., визитки односторонние 100 шт. и"
type textarea "Kokku soovid 40mm kleepsud 100tk visiitkaardid ühepoolsed 100tk ja 1 au"
type textarea "Всего вам нужно 100 шт. наклеек 40 мм, 100 шт. односторонних визиток и 1 шт."
type textarea "Kokku soovid 40mm kleepsud 100tk visiitkaardid ühepoolsed 100tk ja 1 autokleebi…"
type textarea "Всего вам нужно 100 шт. наклеек 40 мм, 100 шт. односторонних визиток и 1 наклей…"
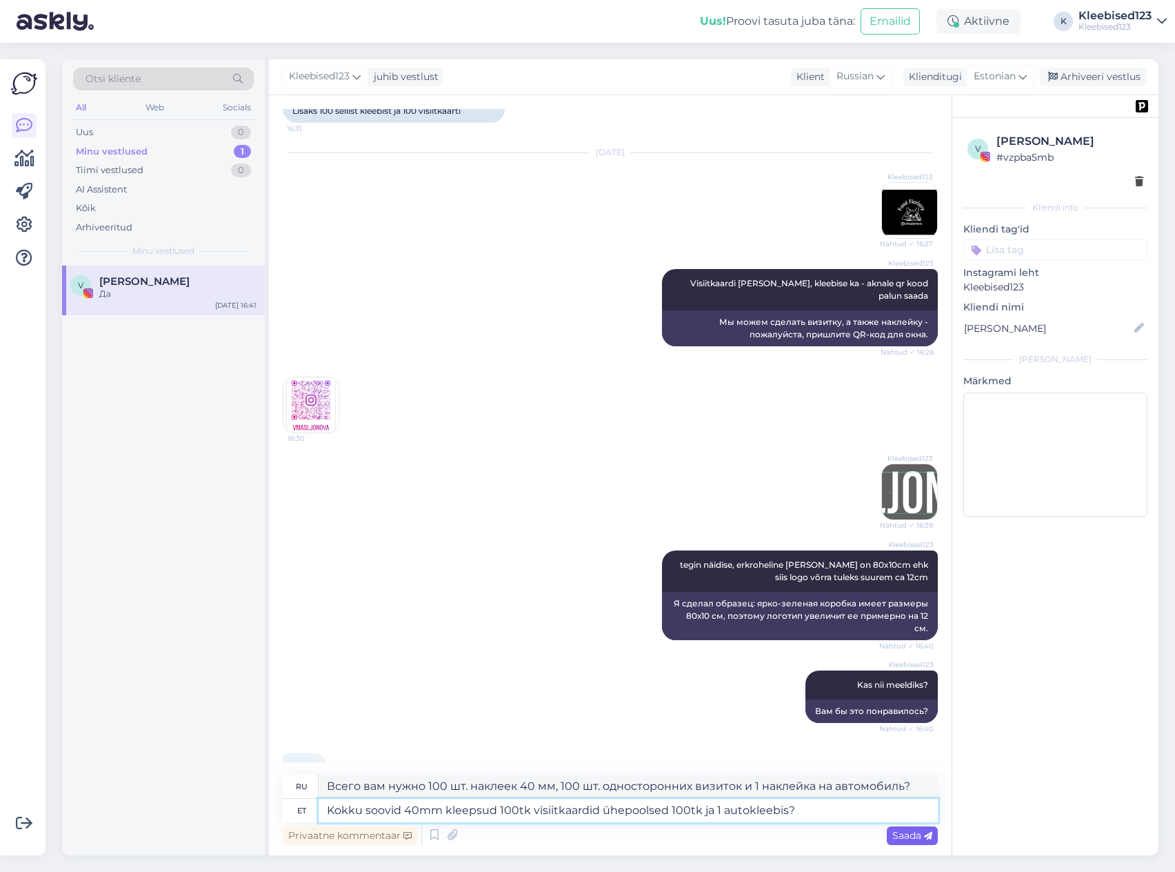
type textarea "Kokku soovid 40mm kleepsud 100tk visiitkaardid ühepoolsed 100tk ja 1 autokleebi…"
click at [901, 832] on span "Saada" at bounding box center [912, 835] width 40 height 12
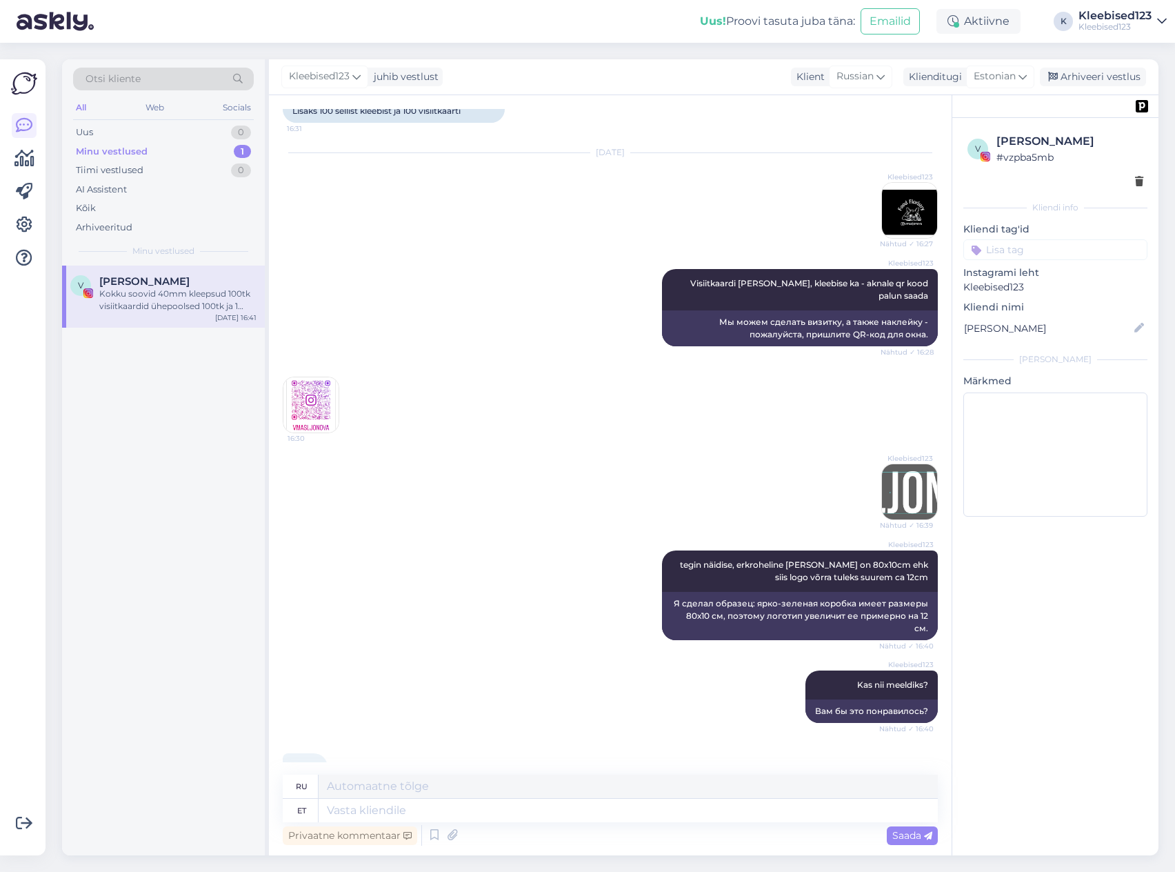
scroll to position [10601, 0]
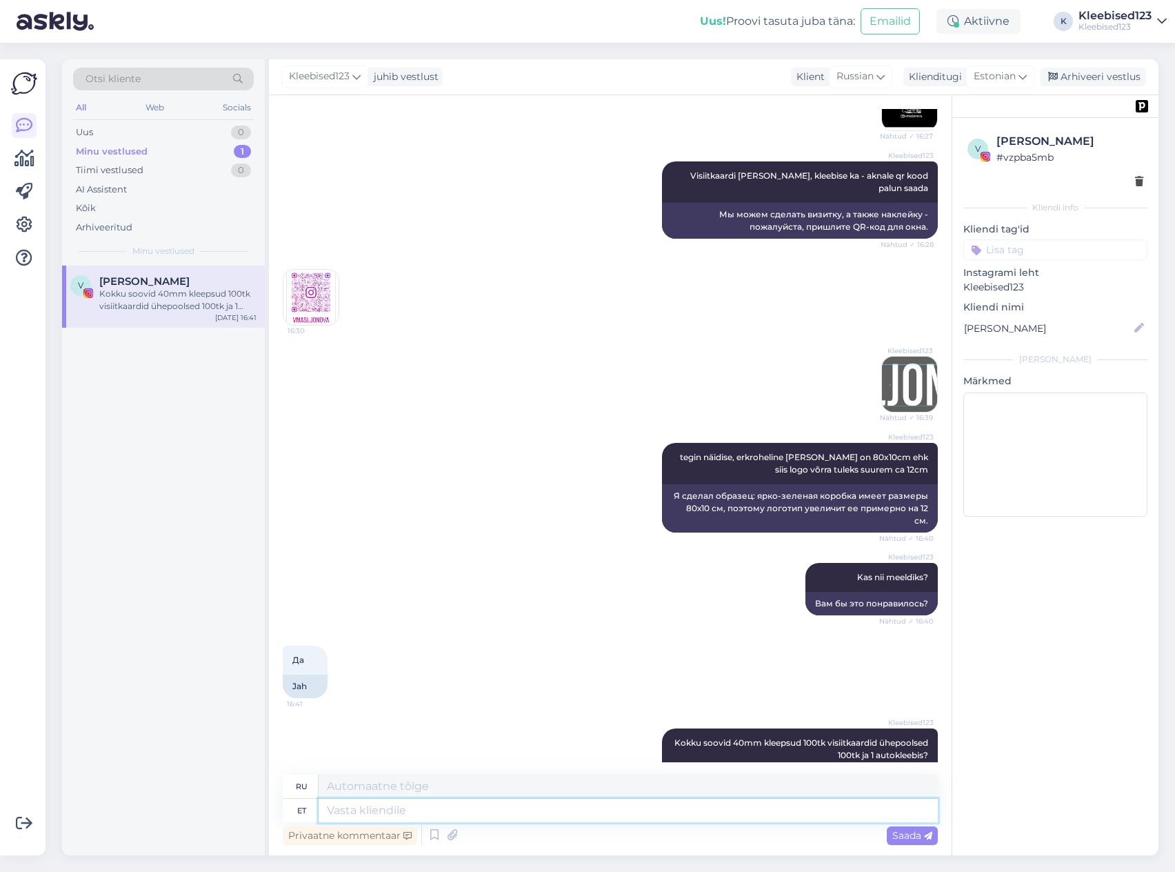
click at [448, 817] on textarea at bounding box center [628, 810] width 619 height 23
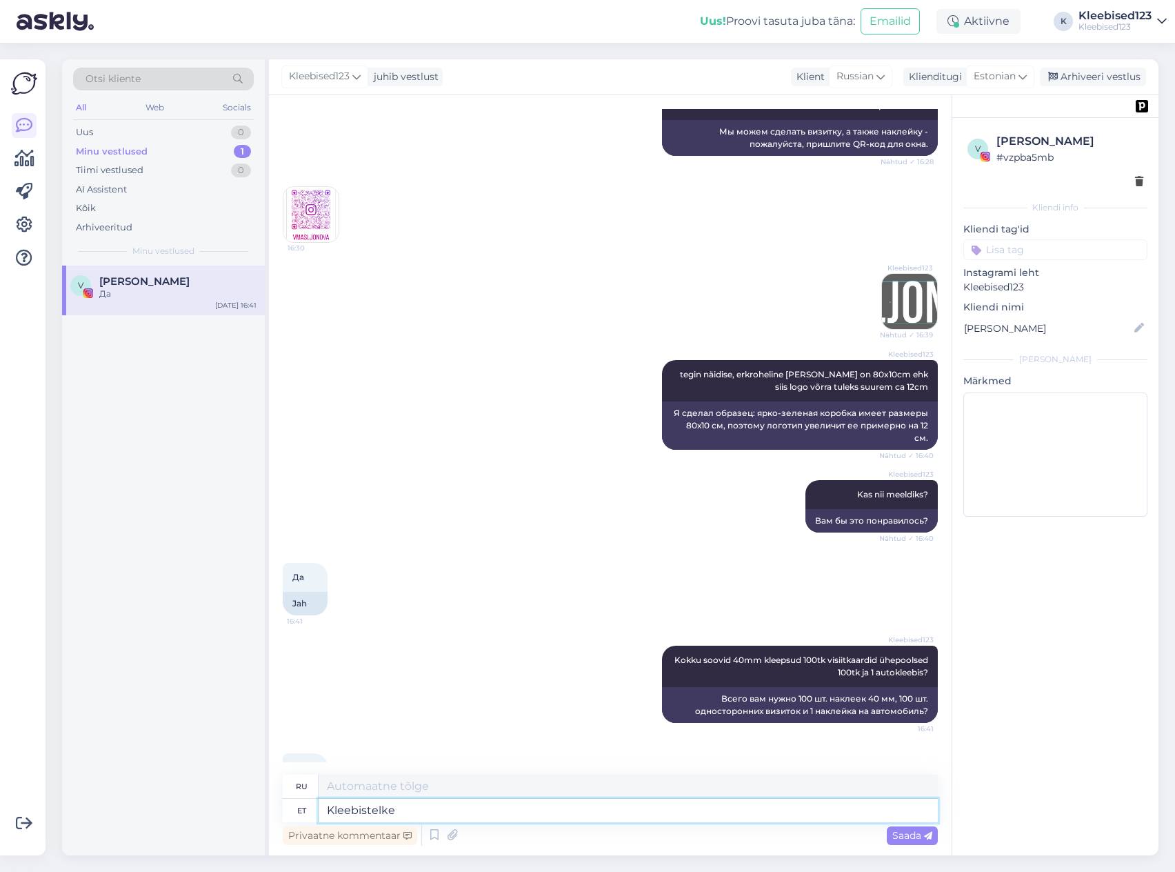
type textarea "Kleebistelke"
type textarea "[PERSON_NAME] с наклейками"
type textarea "K"
type textarea "Hinna"
type textarea "Цена"
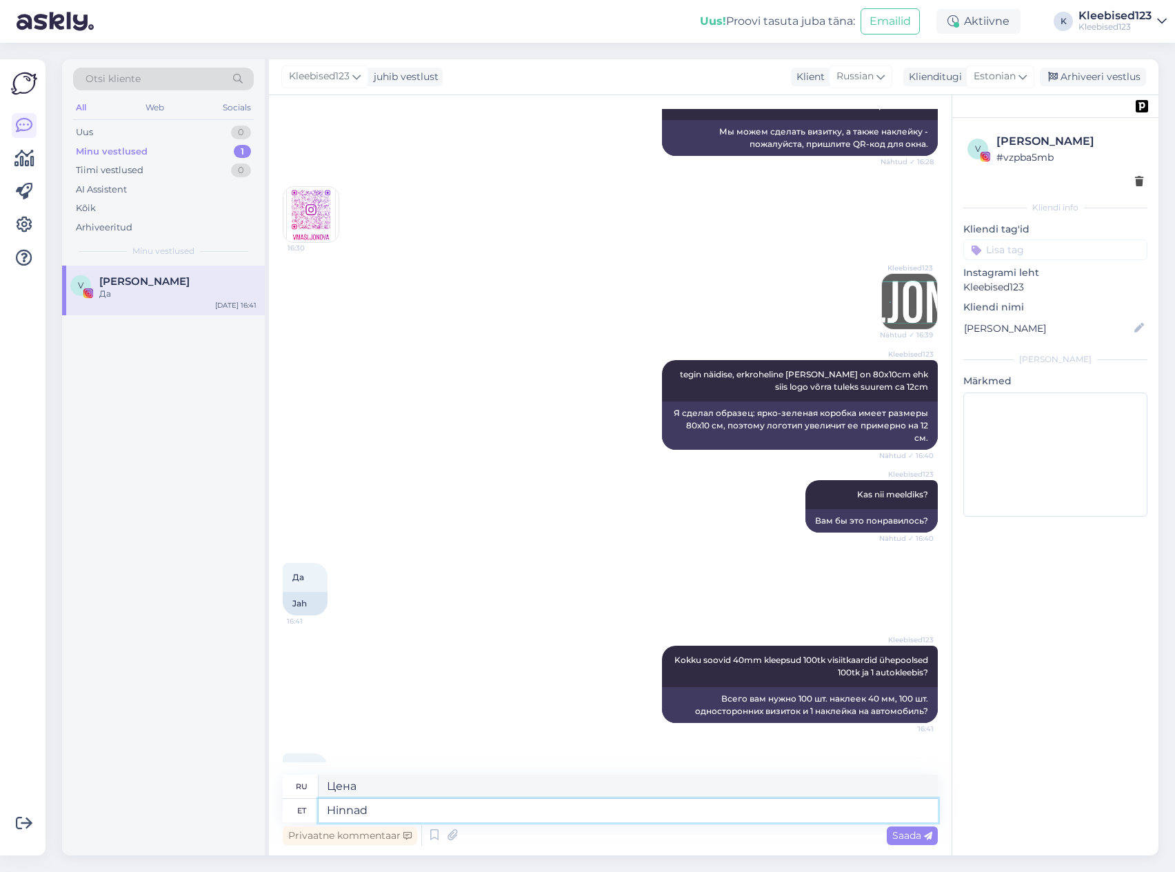
type textarea "Hinnad"
type textarea "Цены"
type textarea "[PERSON_NAME] saame pak"
type textarea "Мы можем получить цены"
type textarea "[PERSON_NAME] saame pakkuda"
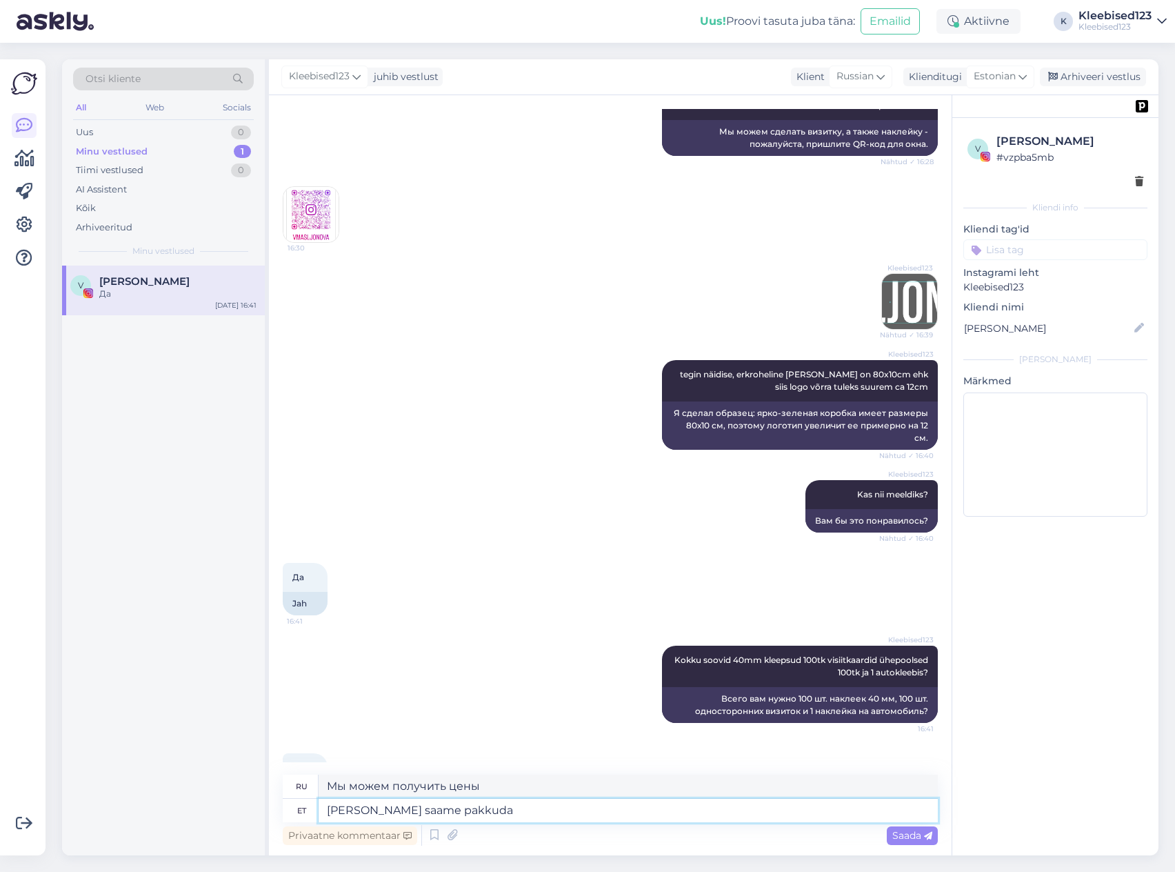
type textarea "Мы можем предложить цены"
type textarea "[PERSON_NAME] [PERSON_NAME]:"
type textarea "Мы можем предложить цены:"
type textarea "[PERSON_NAME] [PERSON_NAME]: kleepsud"
type textarea "Цены, которые мы можем предложить: наклейки"
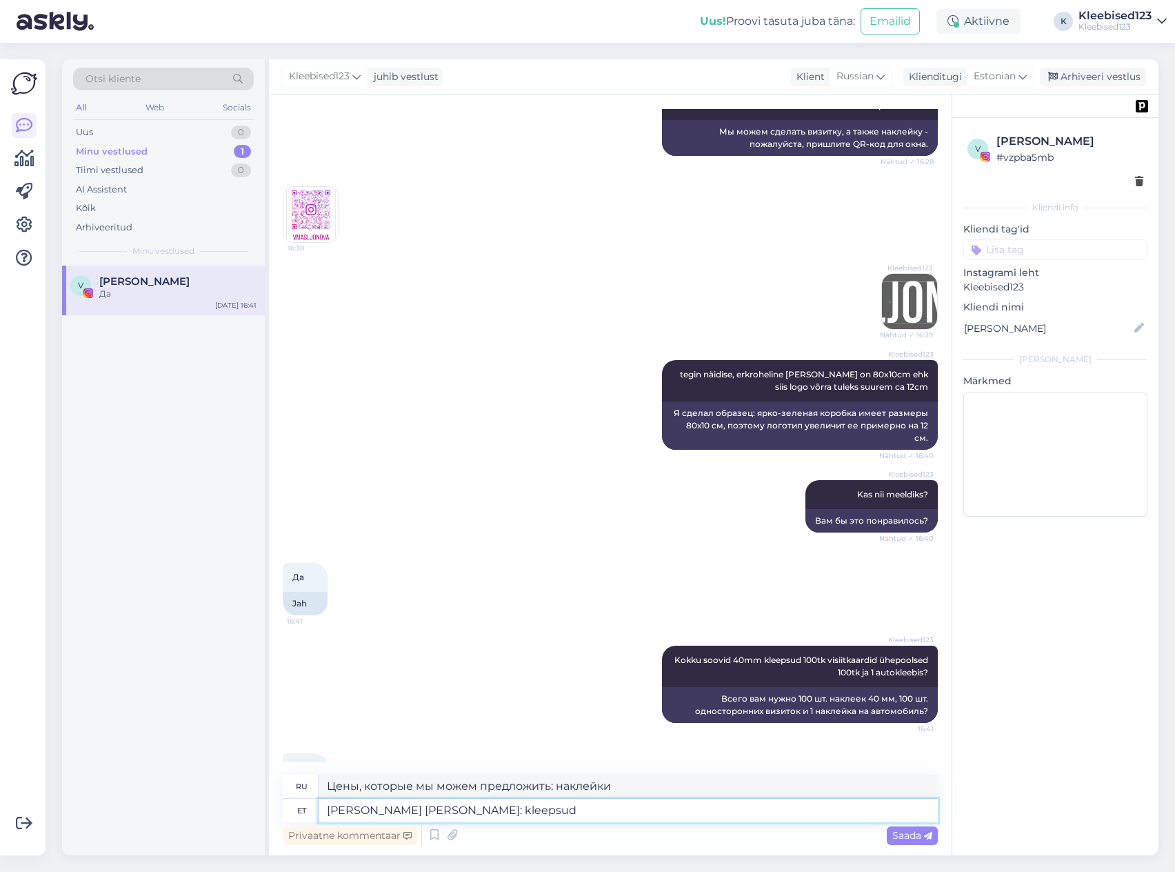
paste textarea "€22,46"
type textarea "[PERSON_NAME]: kleepsud €22,46"
type textarea "Предлагаемые нами цены: наклейки 22,46 евро."
type textarea "Hinnad saame pakkuda: kleepsud €22,46, v"
type textarea "Цены, которые мы можем предложить: наклейки 22,46 евро,"
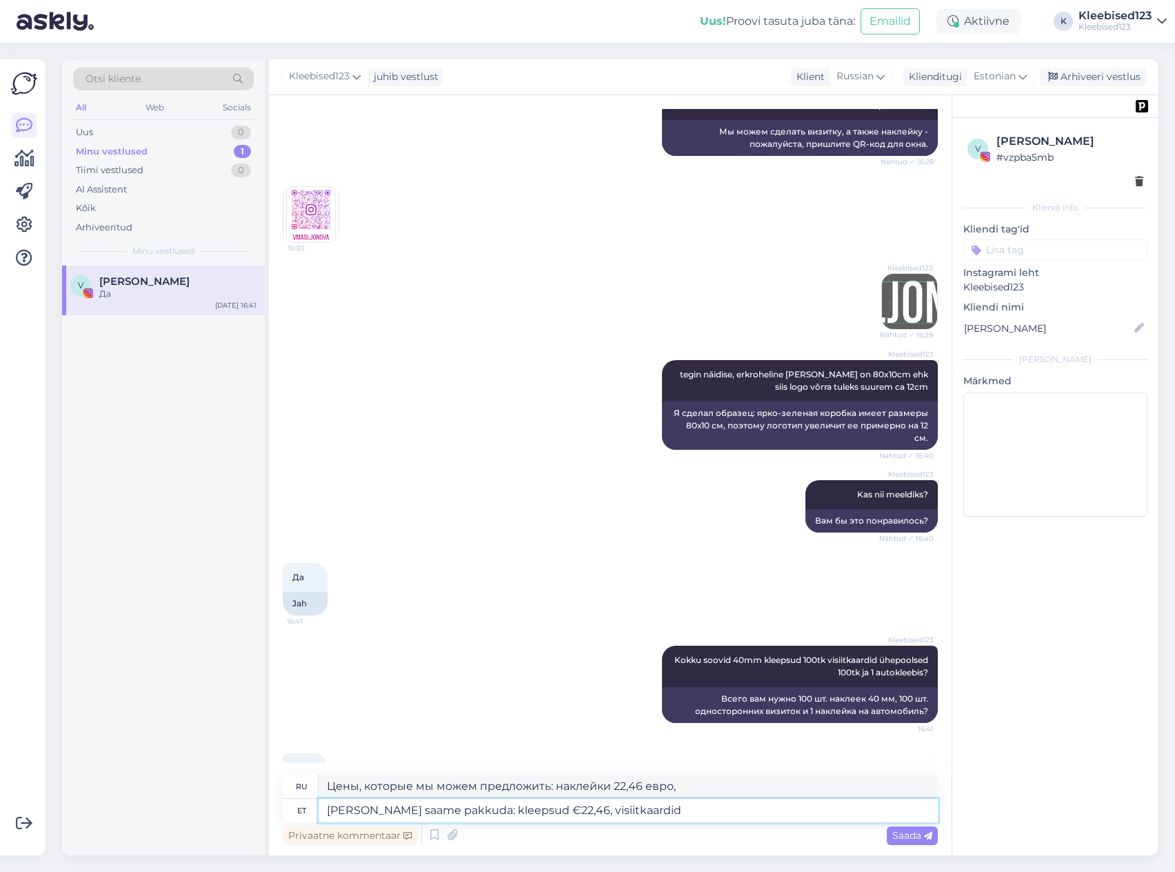
type textarea "[PERSON_NAME] saame pakkuda: kleepsud €22,46, visiitkaardid"
type textarea "Цены, которые мы можем предложить: наклейки 22,46 евро, визитки"
paste textarea "€18,00"
type textarea "Hinnad saame pakkuda: kleepsud €22,46, visiitkaardid €18,00"
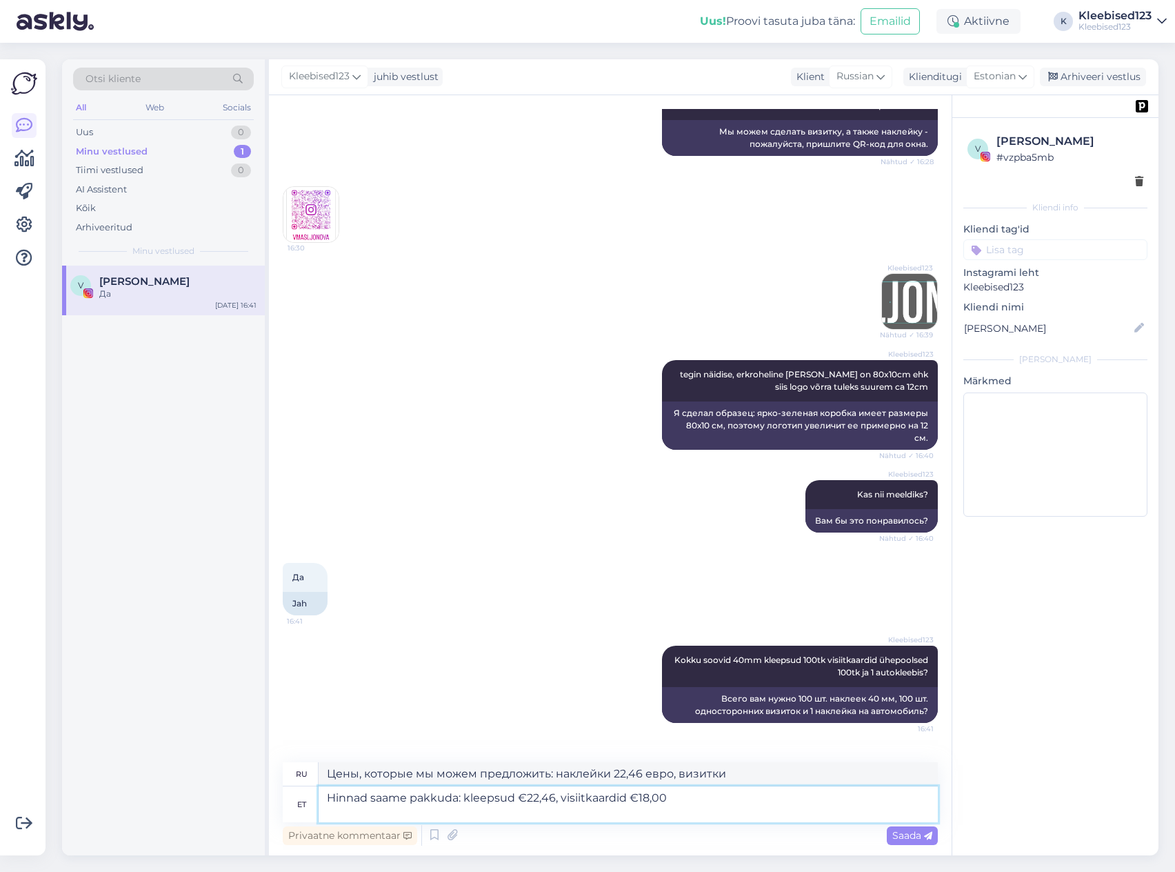
click at [685, 793] on textarea "Hinnad saame pakkuda: kleepsud €22,46, visiitkaardid €18,00" at bounding box center [628, 804] width 619 height 36
type textarea "Мы можем предложить цены: наклейки 22,46 евро, визитки 18,00 евро."
type textarea "Hinnad saame pakkuda: kleepsud €22,46, visiitkaardid €18,00, autokleebis"
type textarea "Мы можем предложить цены: наклейки 22,46 евро, визитки 18,00 евро, наклейка на …"
paste textarea "€29,40"
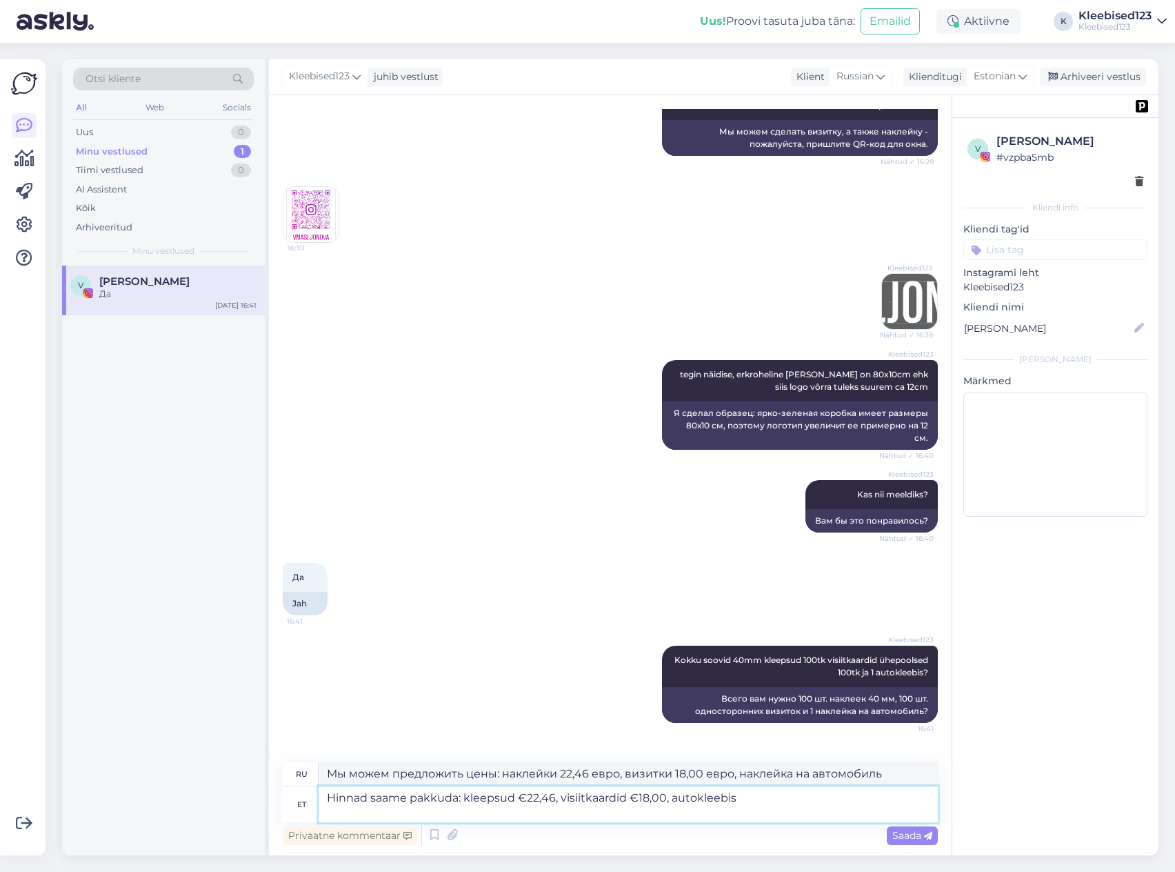
type textarea "Hinnad saame pakkuda: kleepsud €22,46, visiitkaardid €18,00, autokleebis €29,40"
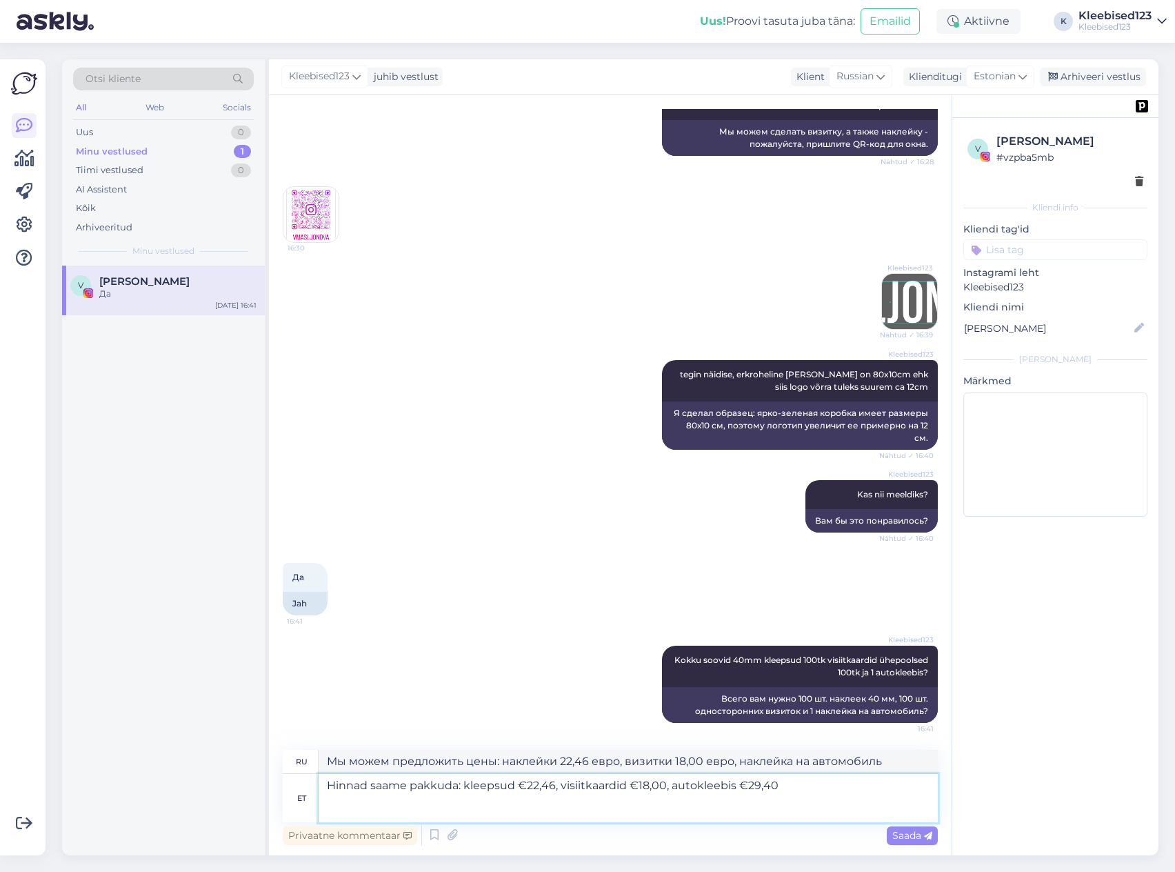
type textarea "Мы можем предложить цены: наклейки 22,46 евро, визитки 18,00 евро, наклейка на …"
drag, startPoint x: 749, startPoint y: 784, endPoint x: 775, endPoint y: 785, distance: 26.2
click at [775, 785] on textarea "Hinnad saame pakkuda: kleepsud €22,46, visiitkaardid €18,00, autokleebis €29,40" at bounding box center [628, 798] width 619 height 48
type textarea "Hinnad saame pakkuda: kleepsud €22,46, visiitkaardid €18,00, autokleebis €43"
type textarea "Мы можем предложить цены: наклейки 22,46 евро, визитки 18,00 евро, наклейка на …"
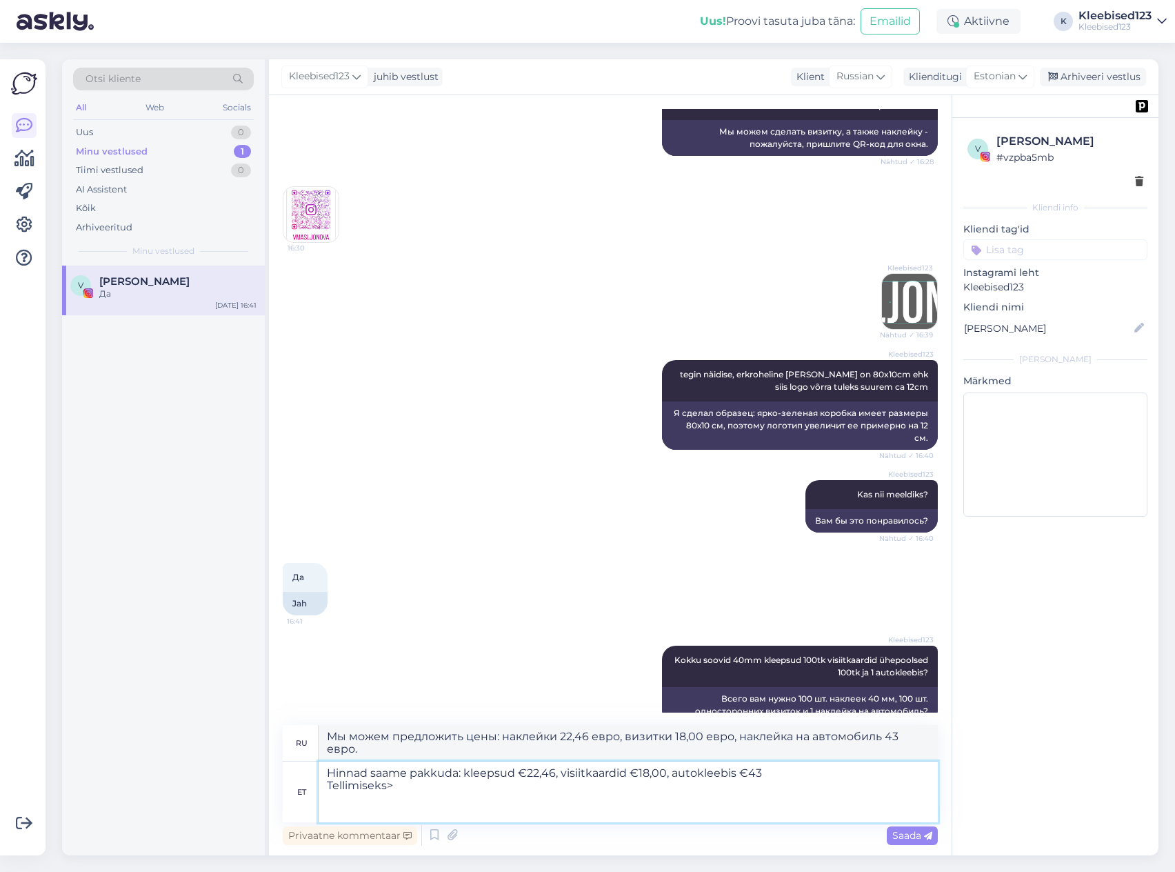
type textarea "Hinnad saame pakkuda: kleepsud €22,46, visiitkaardid €18,00, autokleebis €43 Te…"
type textarea "Мы можем предложить цены: наклейки 22,46 евро, визитки 18,00 евро, наклейка на …"
type textarea "Hinnad saame pakkuda: kleepsud €22,46, visiitkaardid €18,00, autokleebis €43 Te…"
type textarea "Предлагаемые нами цены: наклейки 22,46 евро, визитки 18,00 евро, наклейка на ав…"
type textarea "Hinnad saame pakkuda: kleepsud €22,46, visiitkaardid €18,00, autokleebis €43 Te…"
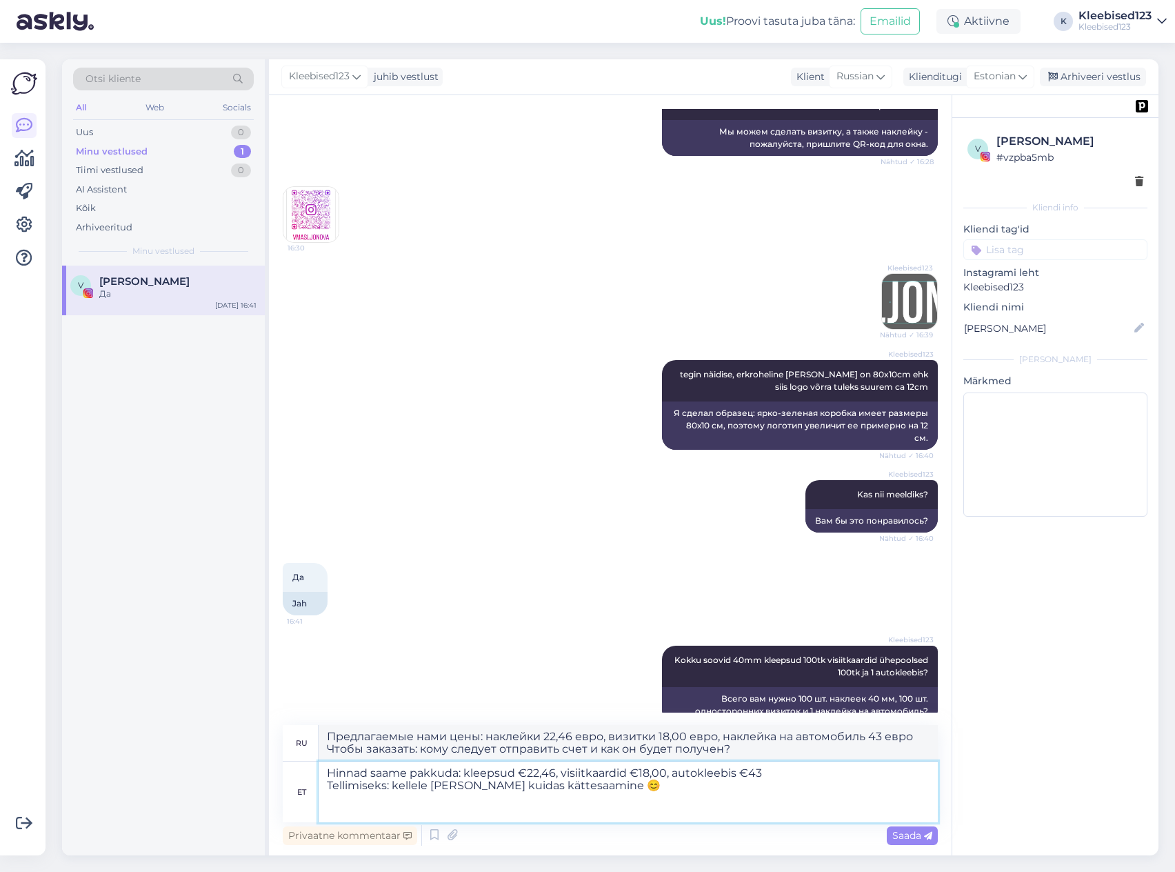
type textarea "Мы можем предложить цены: наклейки 22,46 евро, визитки 18,00 евро, наклейка на …"
type textarea "Hinnad saame pakkuda: kleepsud €22,46, visiitkaardid €18,00, autokleebis €43 Te…"
click at [918, 836] on span "Saada" at bounding box center [912, 835] width 40 height 12
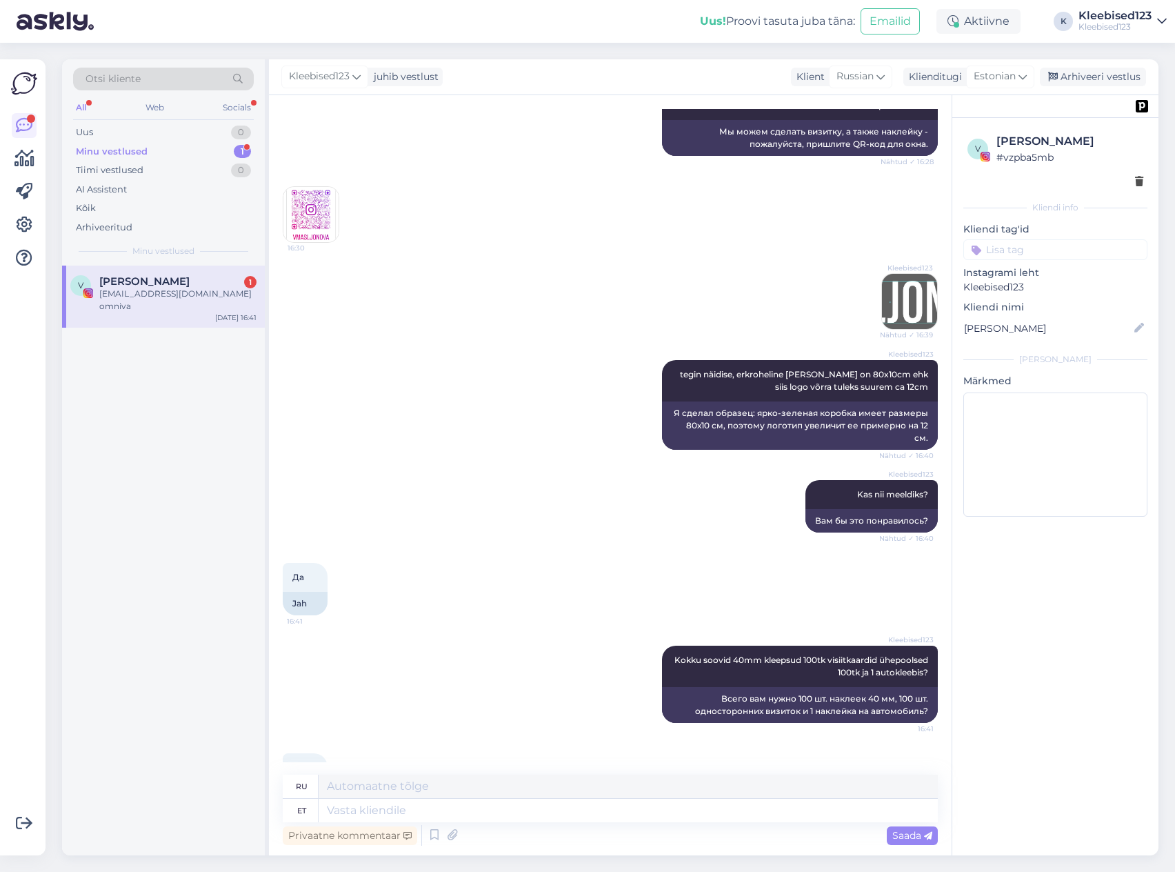
scroll to position [10912, 0]
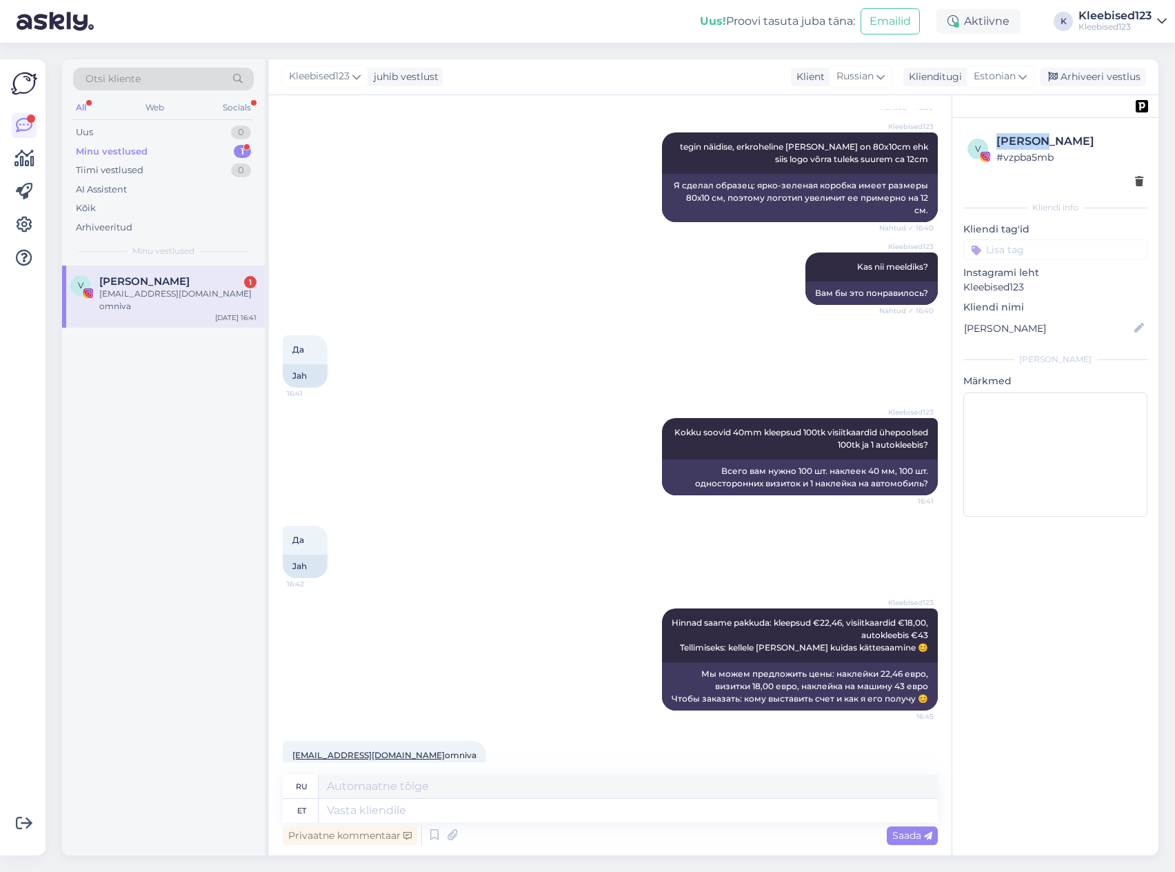
drag, startPoint x: 1046, startPoint y: 143, endPoint x: 998, endPoint y: 139, distance: 47.8
click at [998, 139] on div "[PERSON_NAME]" at bounding box center [1069, 141] width 147 height 17
copy div "[PERSON_NAME]"
click at [221, 288] on div "[EMAIL_ADDRESS][DOMAIN_NAME] omniva" at bounding box center [177, 300] width 157 height 25
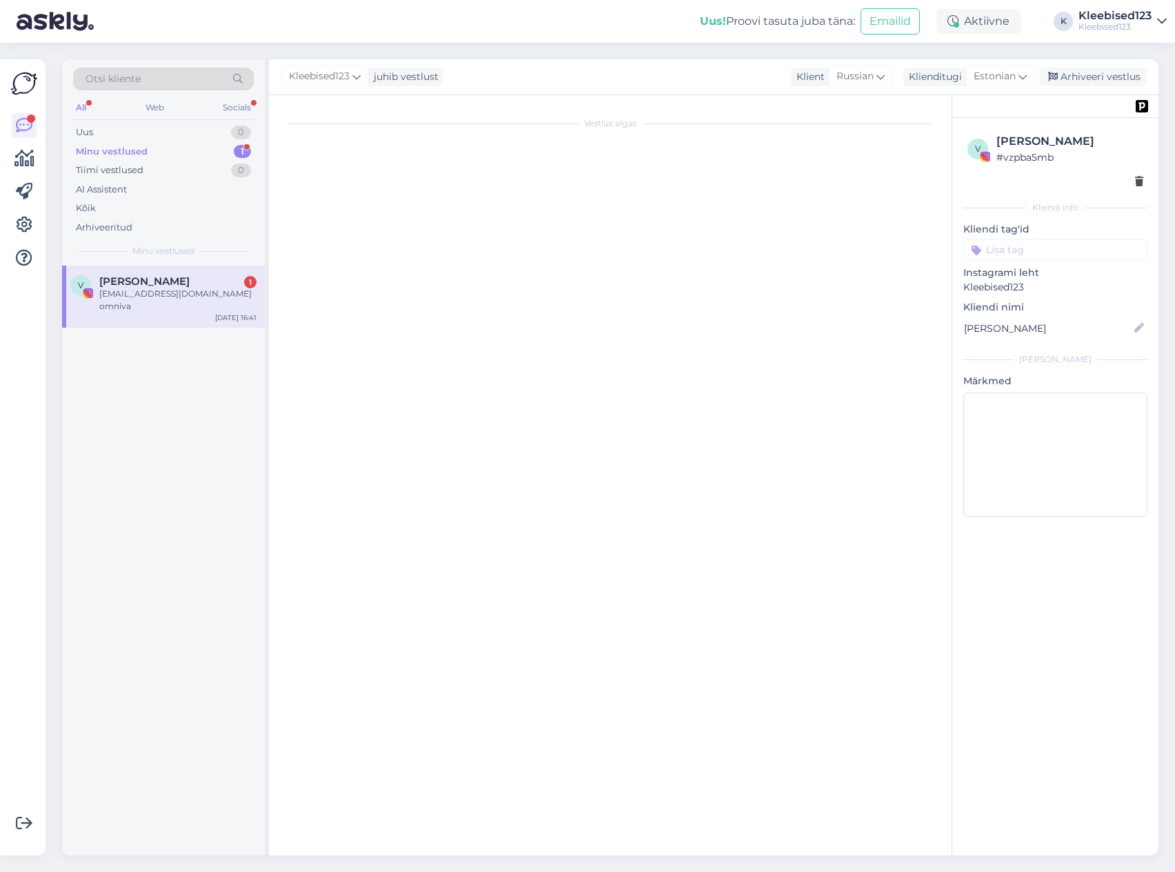
scroll to position [10205, 0]
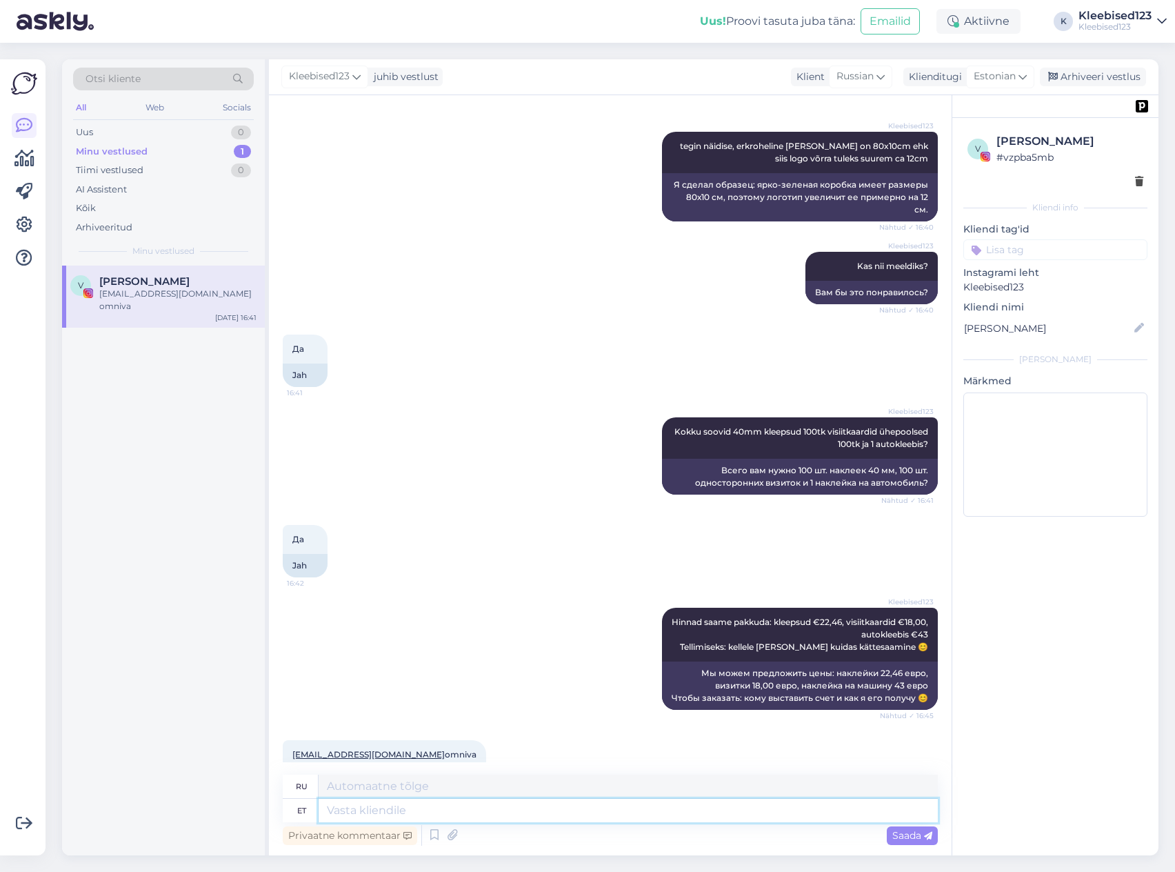
click at [365, 810] on textarea at bounding box center [628, 810] width 619 height 23
drag, startPoint x: 420, startPoint y: 812, endPoint x: 473, endPoint y: 810, distance: 53.1
click at [420, 812] on textarea at bounding box center [628, 810] width 619 height 23
paste textarea "Täname tellimuse eest 😊 Tellimus on vormistatud, [PERSON_NAME] e-kirjaga saadet…"
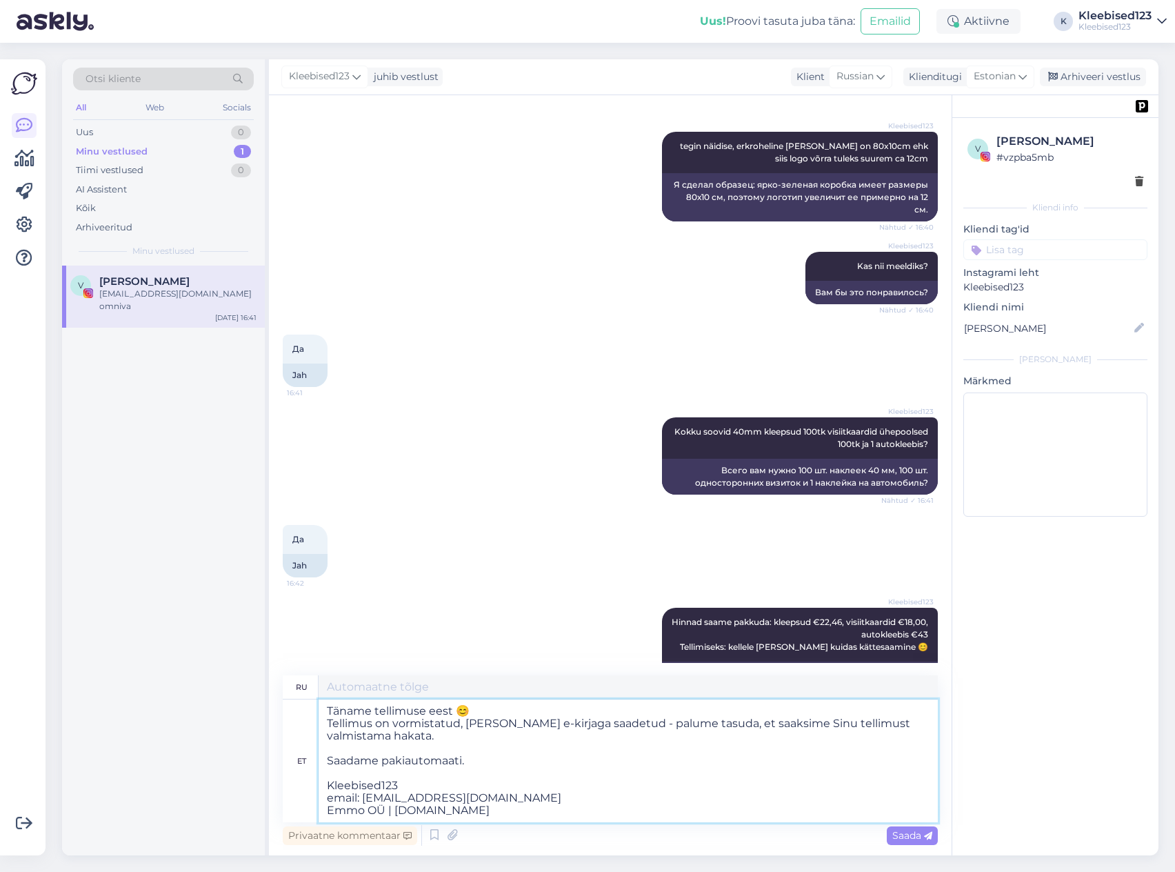
type textarea "Täname tellimuse eest 😊 Tellimus on vormistatud, [PERSON_NAME] e-kirjaga saadet…"
type textarea "Спасибо за ваш заказ 😊 Заказ обработан, счет отправлен отдельным письмом — пожа…"
type textarea "Täname tellimuse eest 😊 Tellimus on vormistatud, [PERSON_NAME] e-kirjaga saadet…"
click at [911, 836] on span "Saada" at bounding box center [912, 835] width 40 height 12
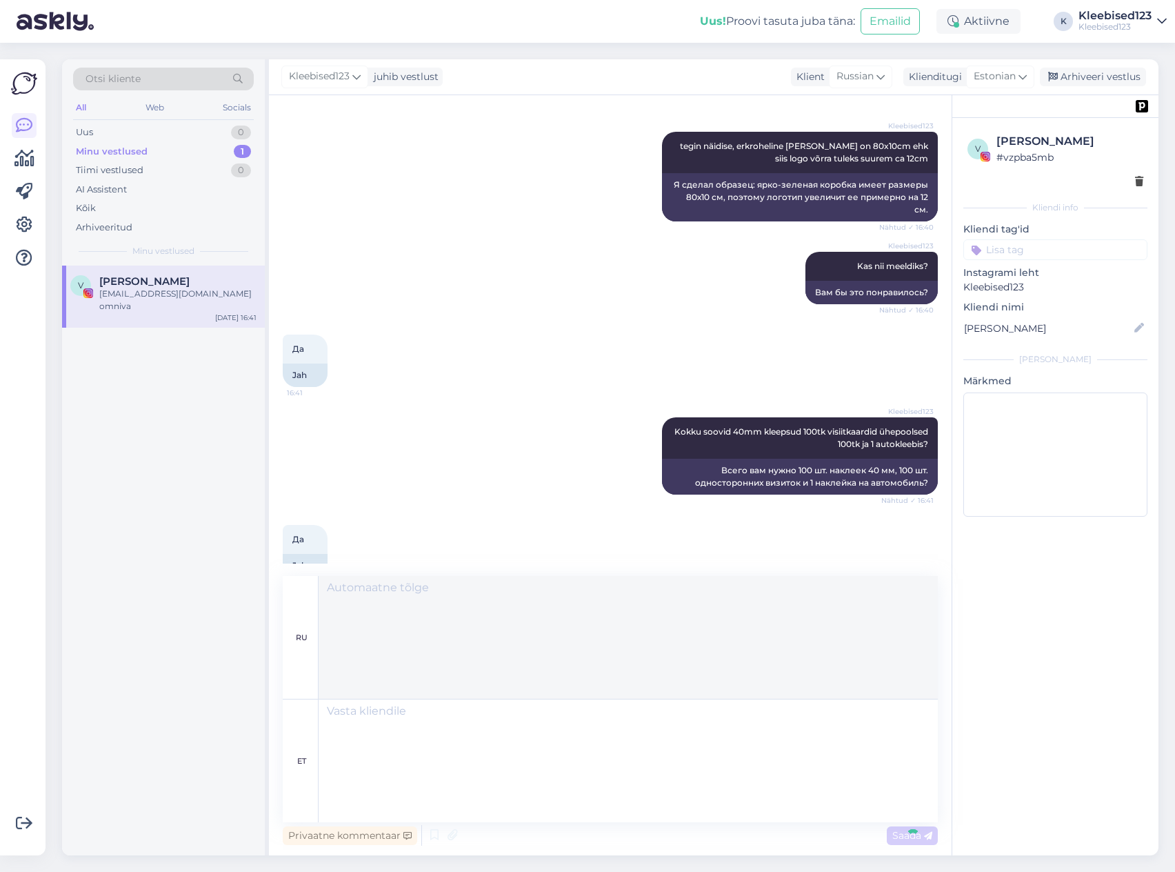
scroll to position [10511, 0]
